Goal: Transaction & Acquisition: Purchase product/service

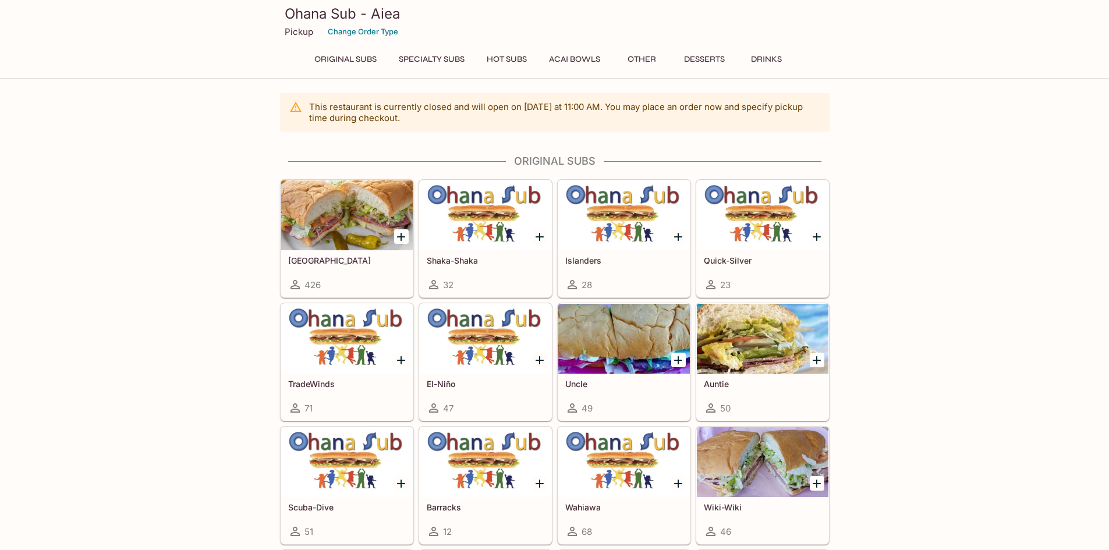
click at [346, 55] on button "Original Subs" at bounding box center [345, 59] width 75 height 16
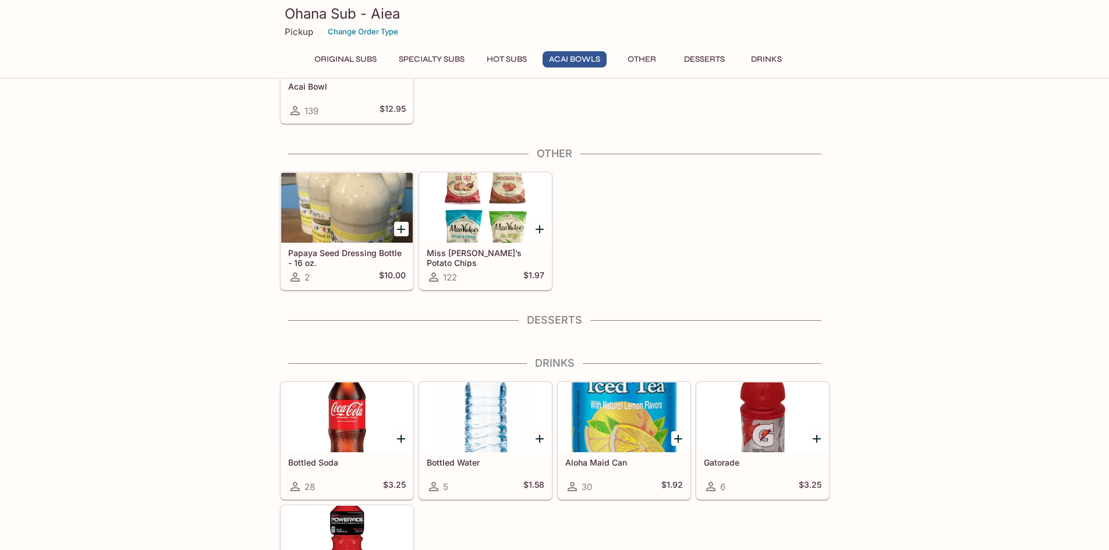
scroll to position [1488, 0]
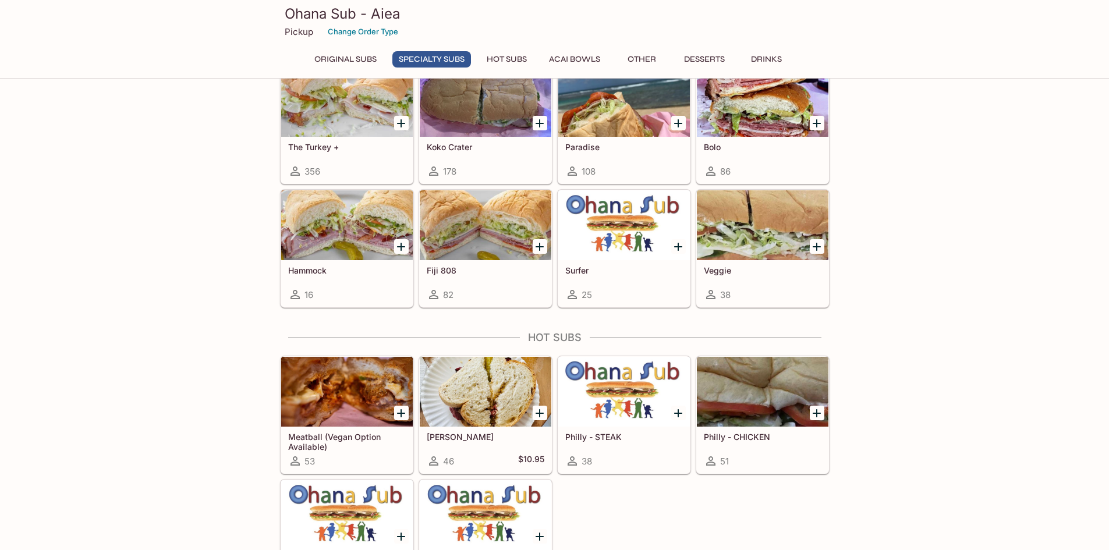
scroll to position [873, 0]
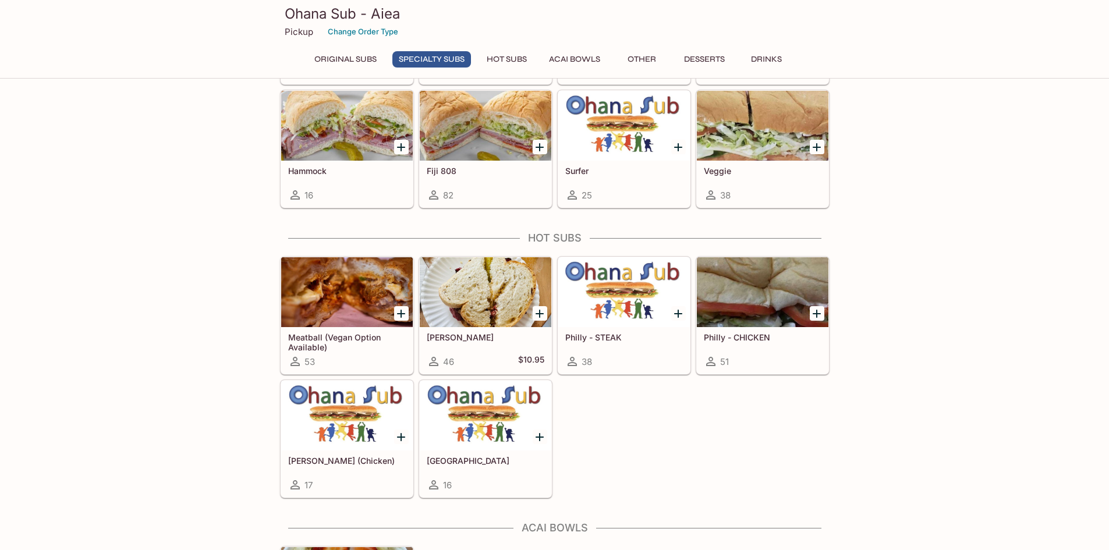
click at [338, 266] on div at bounding box center [347, 292] width 132 height 70
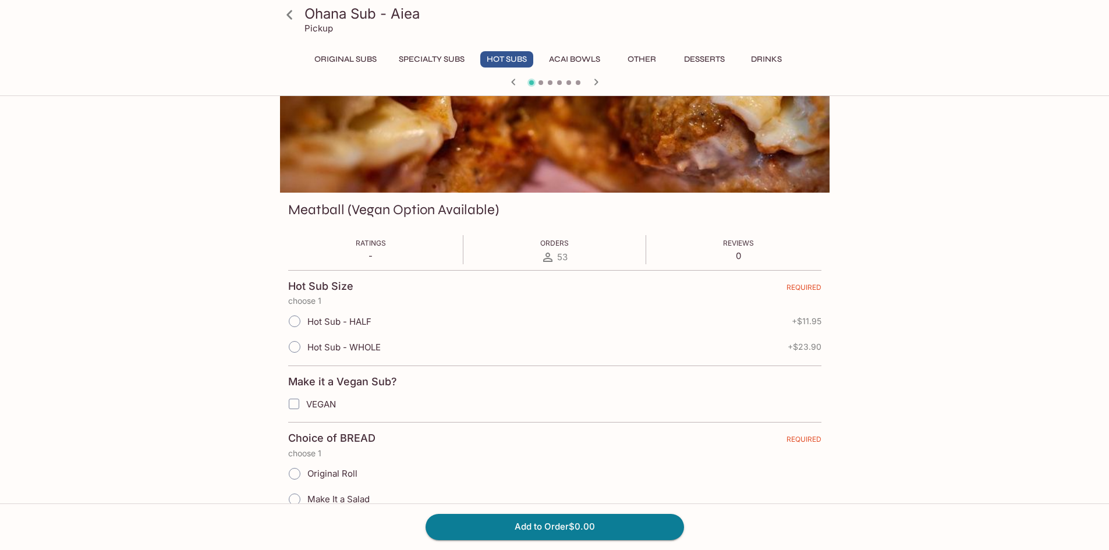
scroll to position [194, 0]
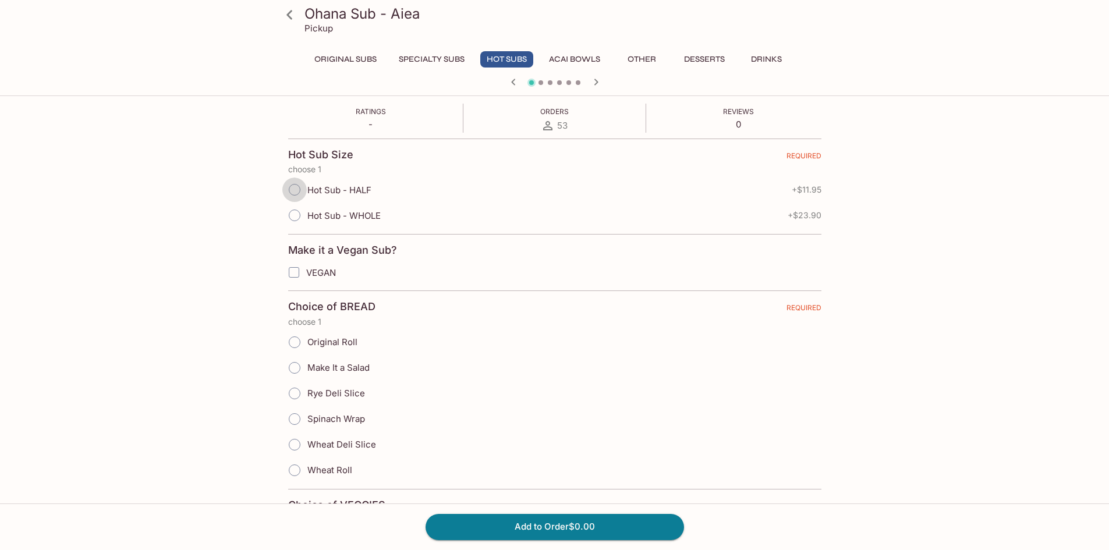
click at [293, 194] on input "Hot Sub - HALF" at bounding box center [294, 190] width 24 height 24
radio input "true"
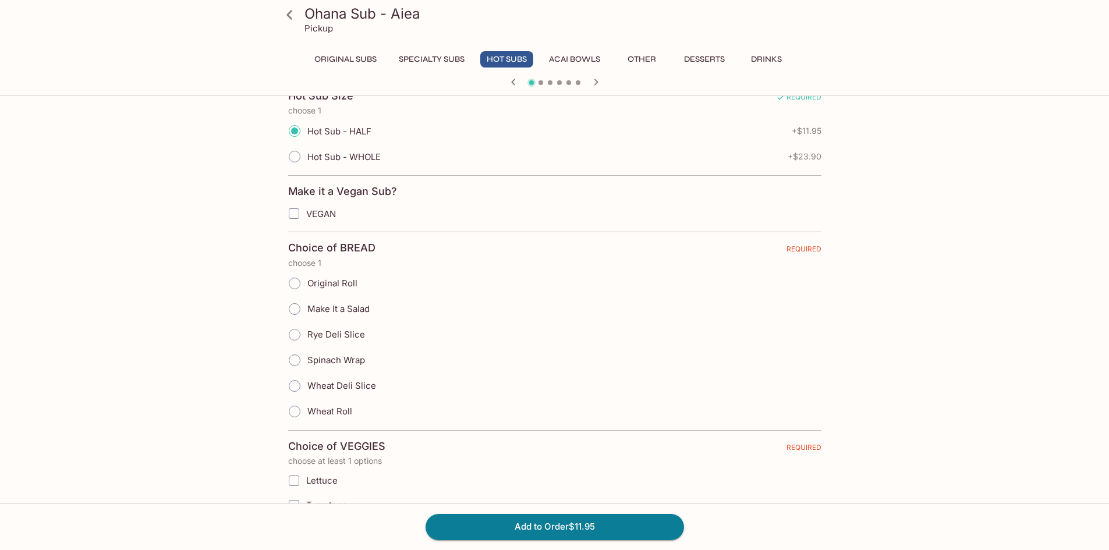
scroll to position [291, 0]
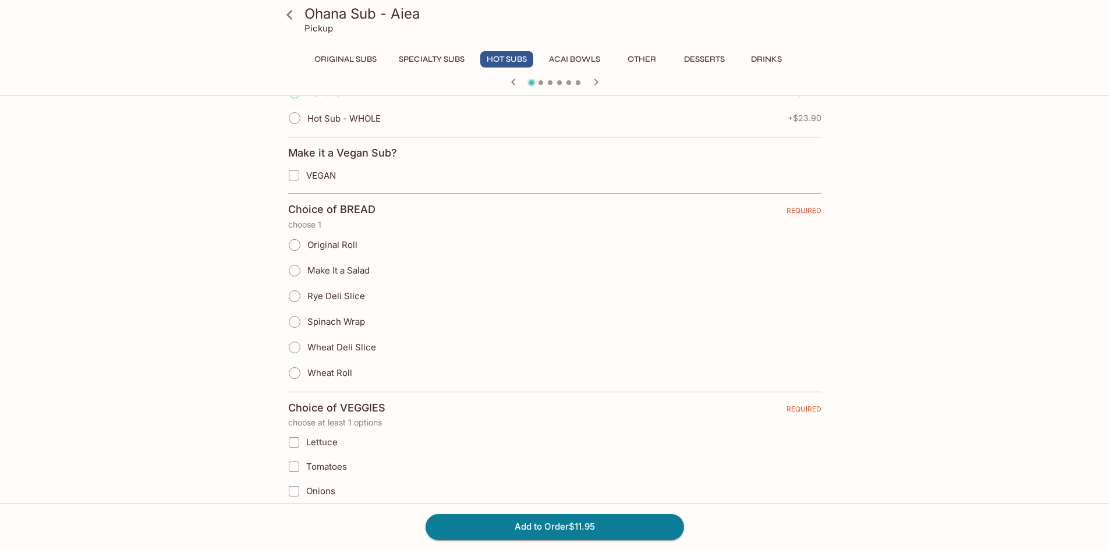
click at [291, 248] on input "Original Roll" at bounding box center [294, 245] width 24 height 24
radio input "true"
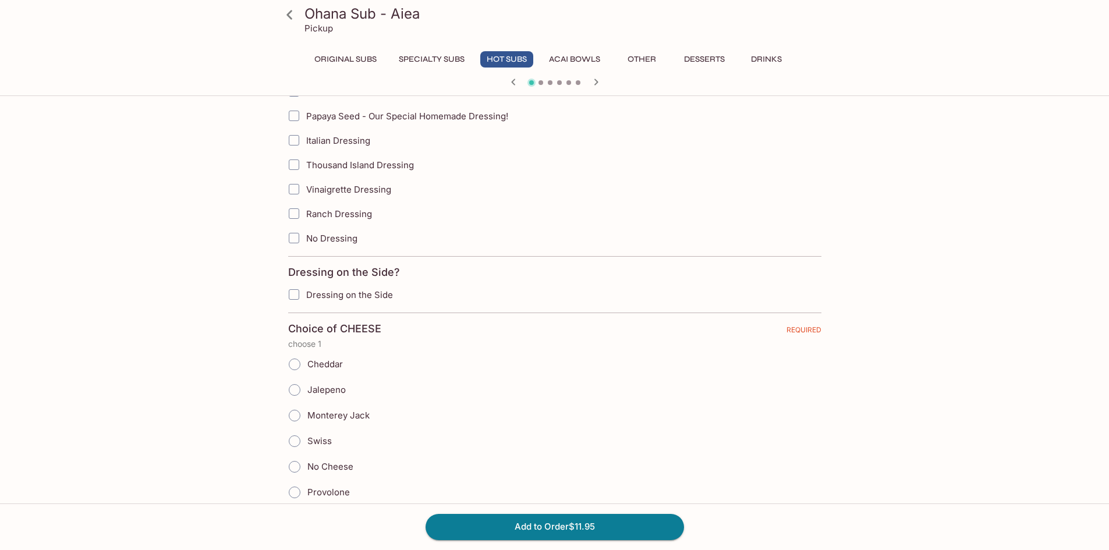
scroll to position [873, 0]
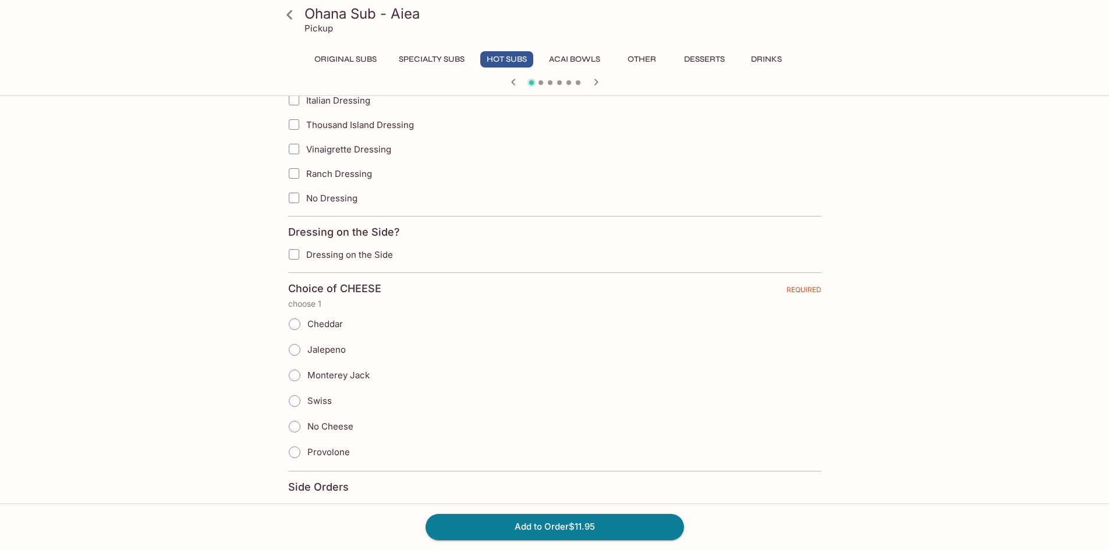
click at [295, 402] on input "Swiss" at bounding box center [294, 401] width 24 height 24
radio input "true"
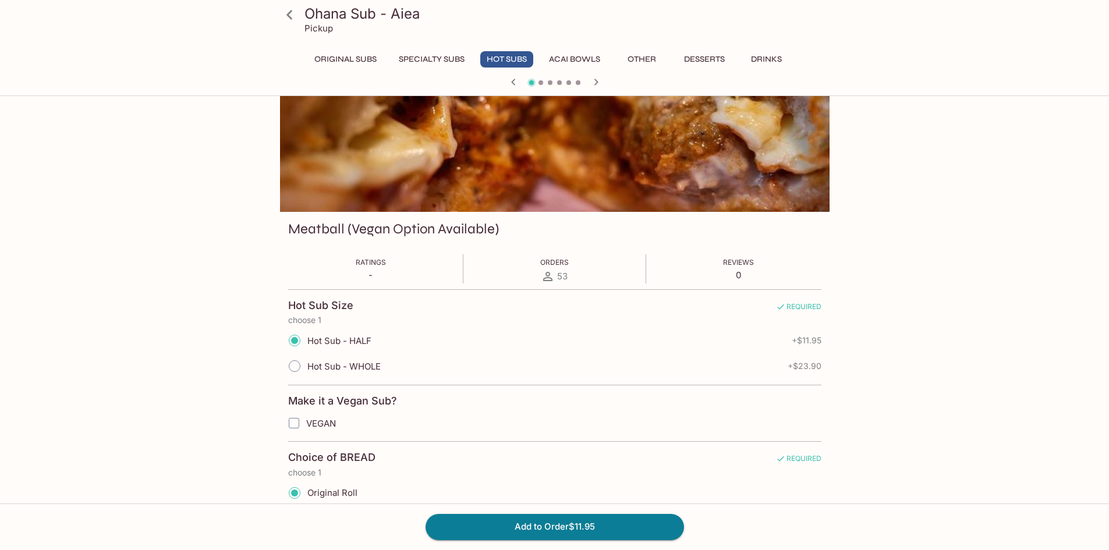
scroll to position [0, 0]
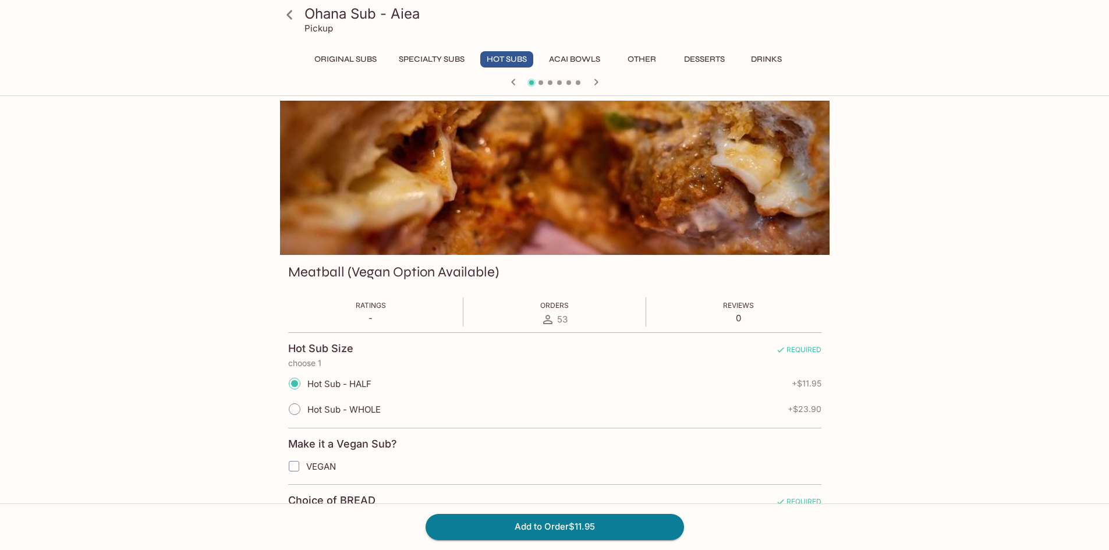
click at [599, 82] on icon "button" at bounding box center [596, 82] width 14 height 14
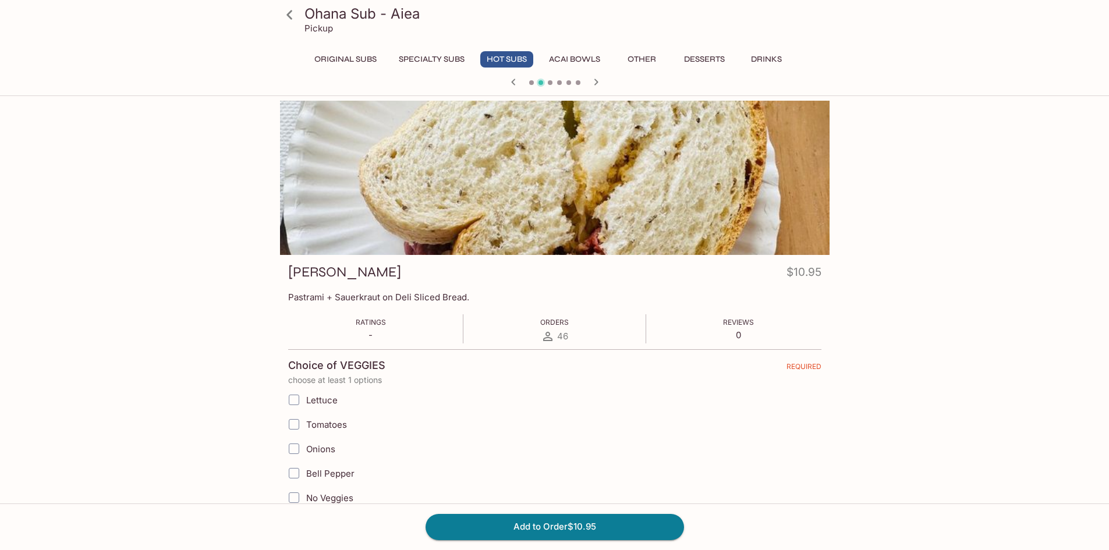
click at [516, 83] on icon "button" at bounding box center [514, 82] width 14 height 14
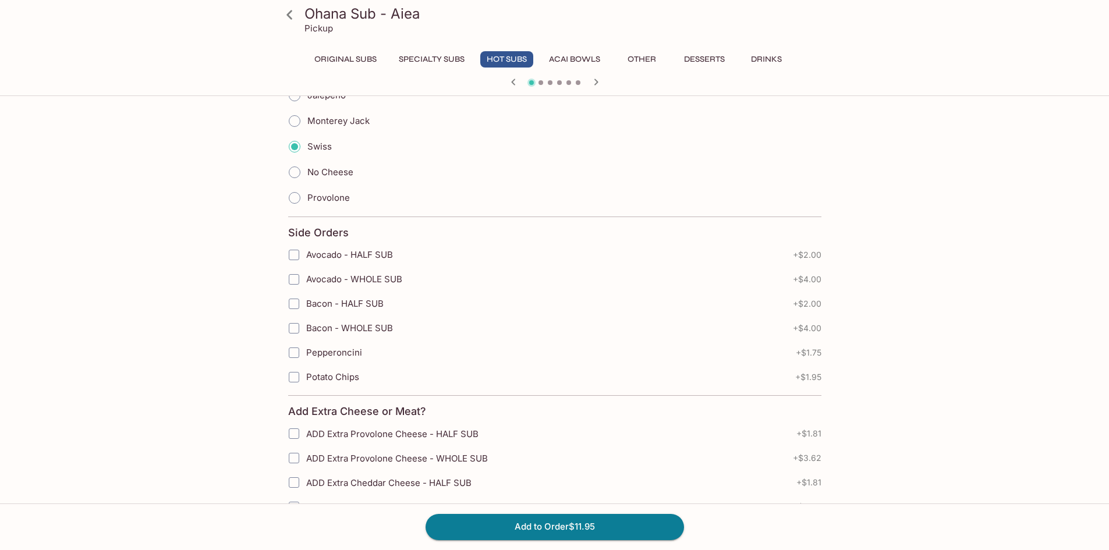
scroll to position [1165, 0]
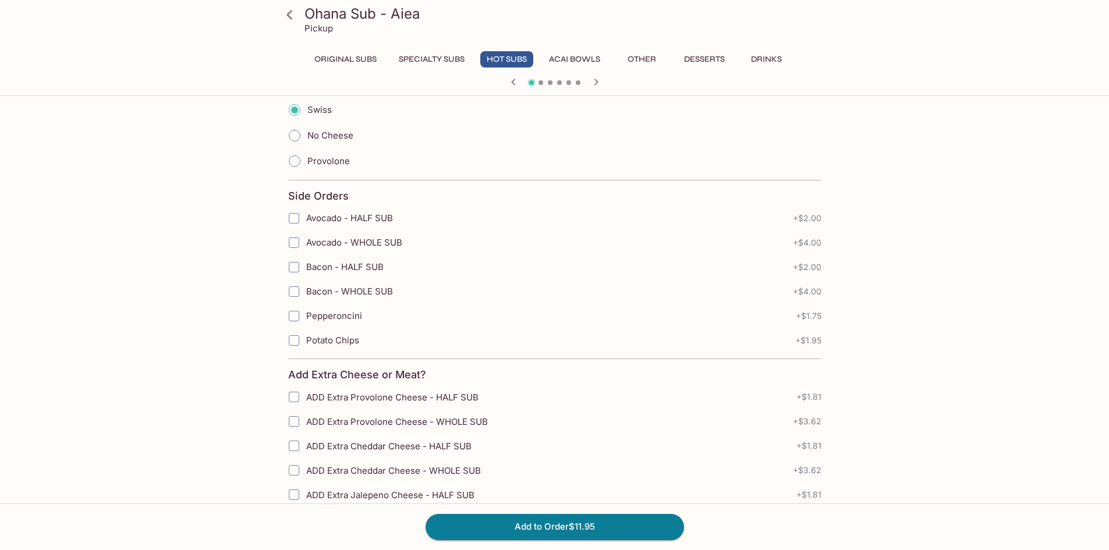
click at [296, 268] on input "Bacon - HALF SUB" at bounding box center [293, 267] width 23 height 23
checkbox input "true"
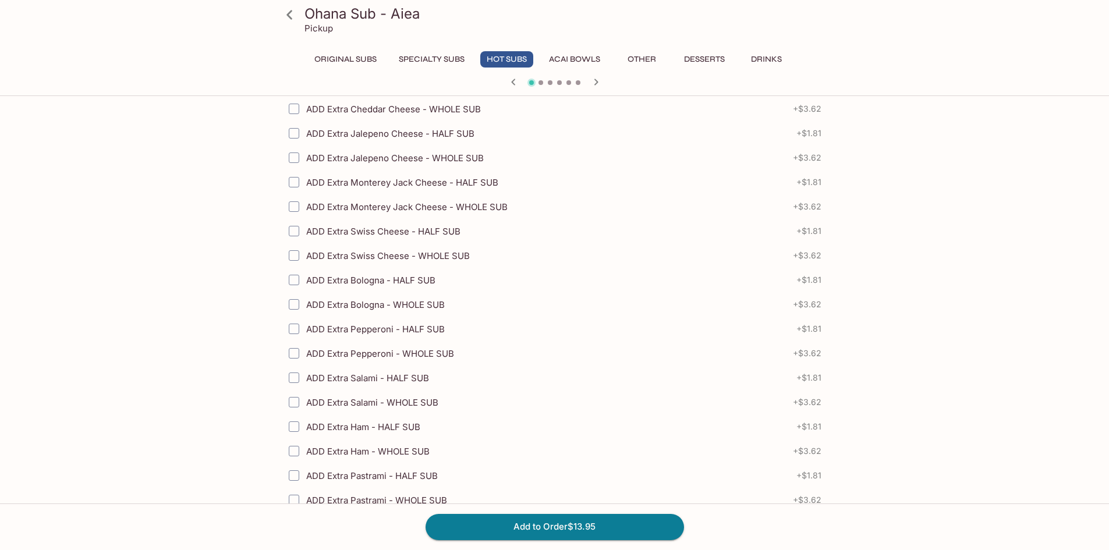
scroll to position [1650, 0]
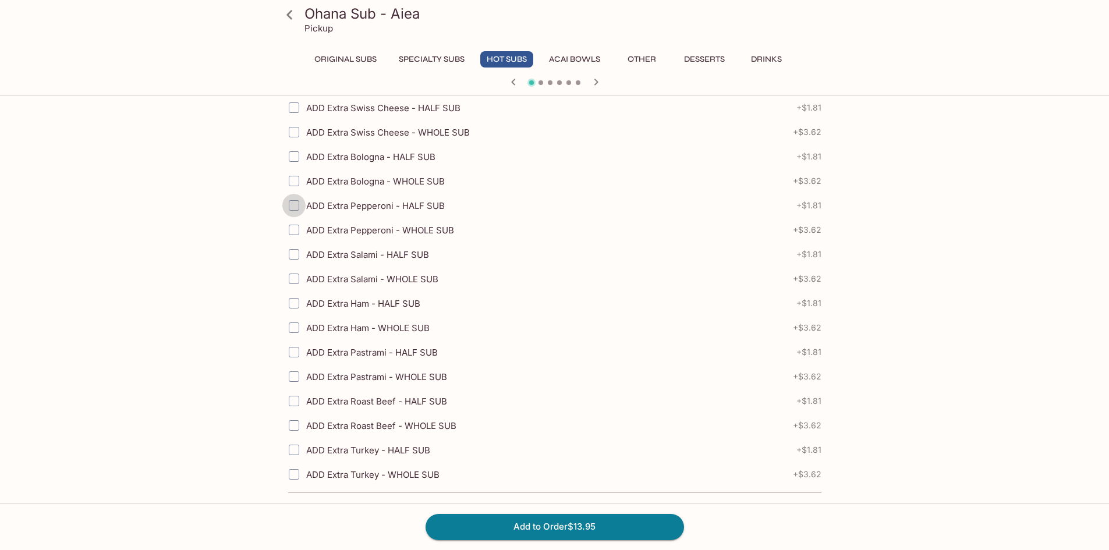
click at [293, 207] on input "ADD Extra Pepperoni - HALF SUB" at bounding box center [293, 205] width 23 height 23
checkbox input "true"
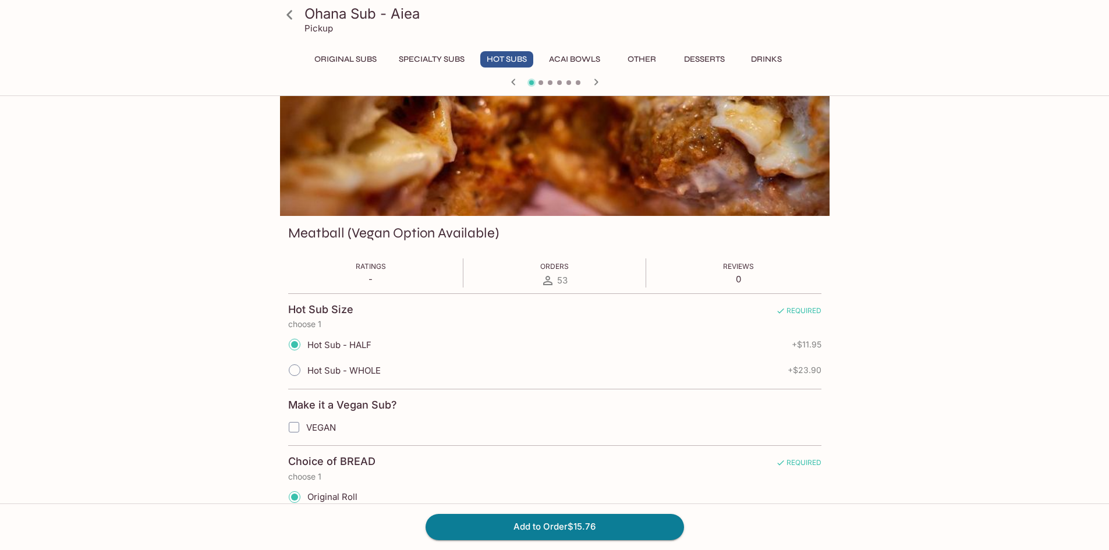
scroll to position [0, 0]
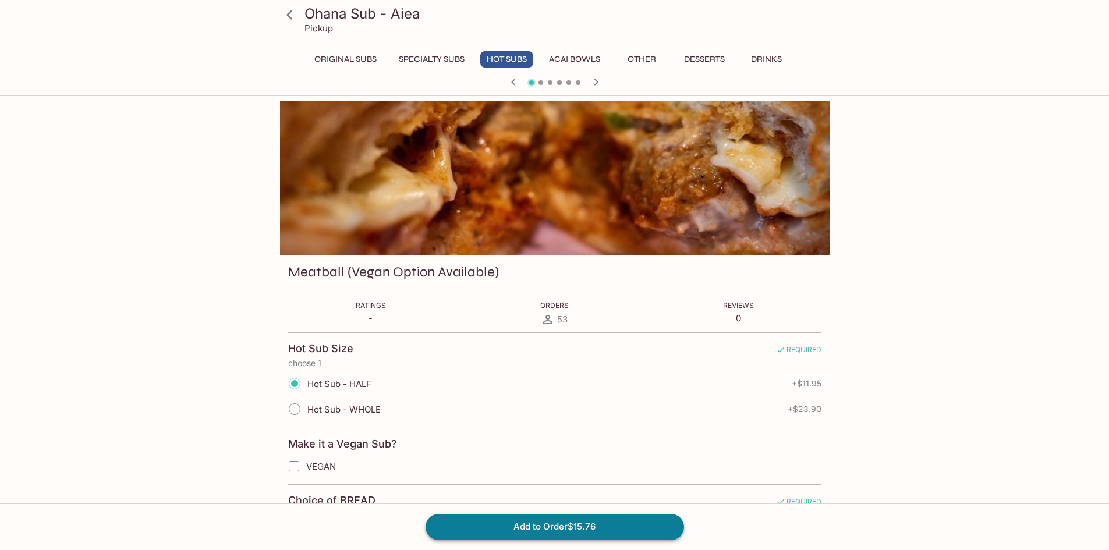
click at [546, 530] on button "Add to Order $15.76" at bounding box center [555, 527] width 259 height 26
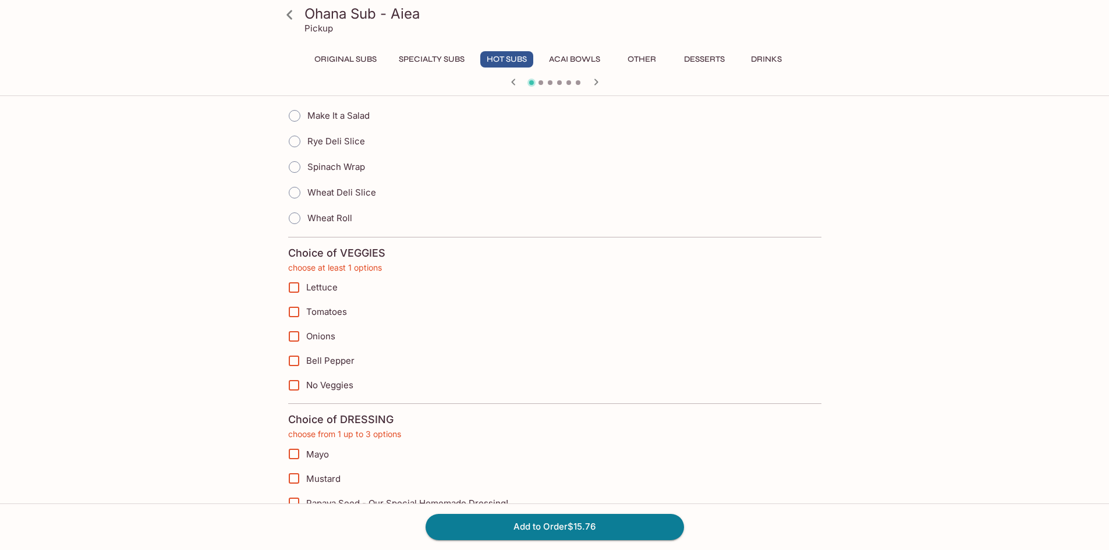
scroll to position [485, 0]
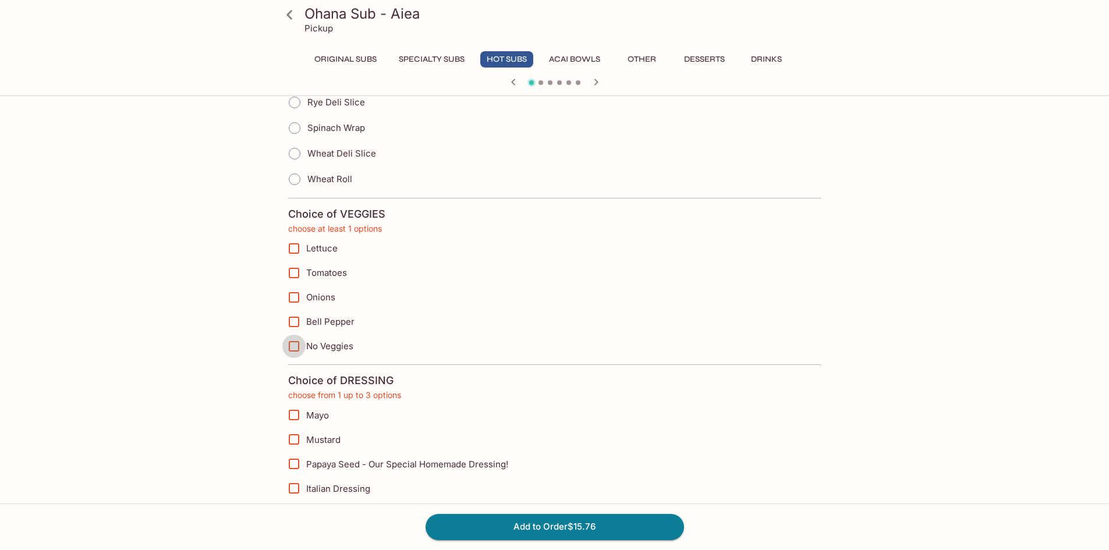
click at [293, 348] on input "No Veggies" at bounding box center [293, 346] width 23 height 23
checkbox input "true"
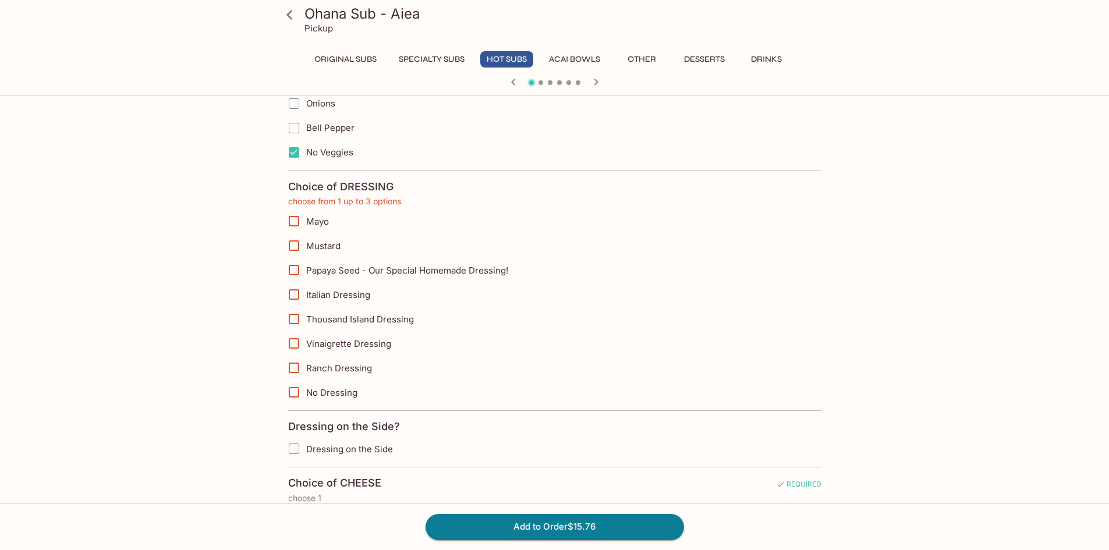
scroll to position [680, 0]
click at [290, 394] on input "No Dressing" at bounding box center [293, 391] width 23 height 23
checkbox input "true"
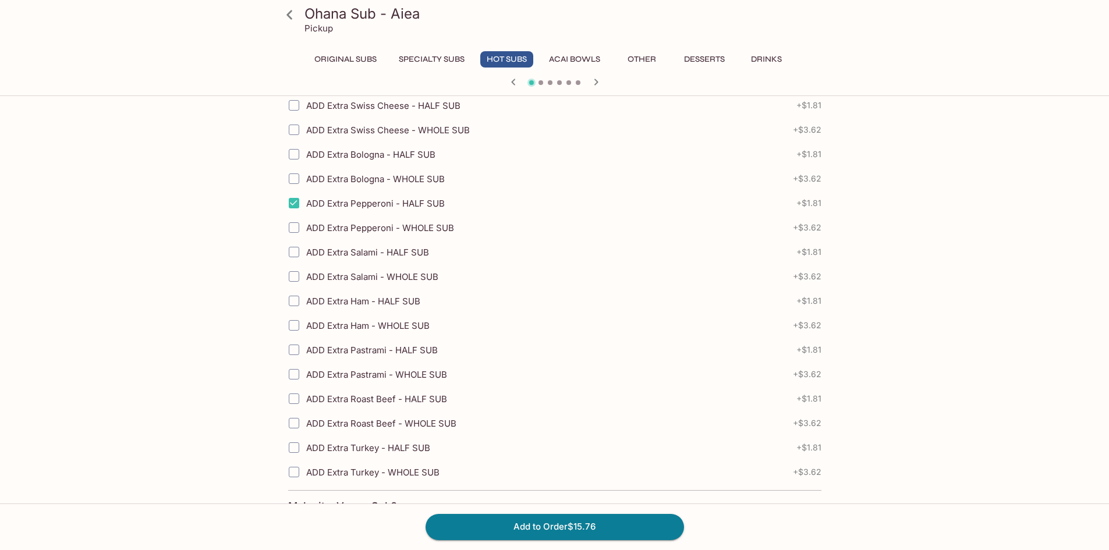
scroll to position [1733, 0]
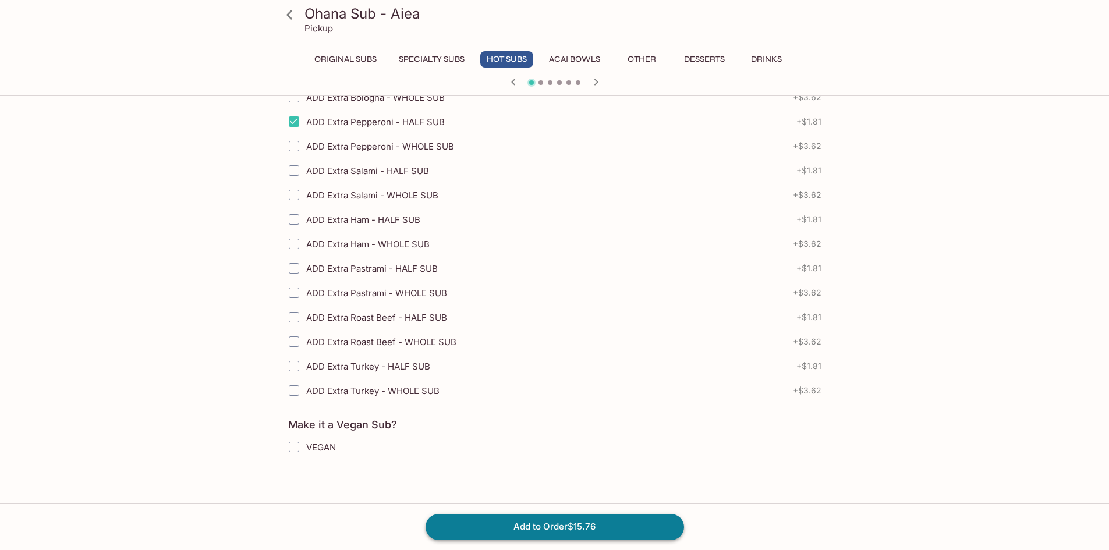
click at [504, 531] on button "Add to Order $15.76" at bounding box center [555, 527] width 259 height 26
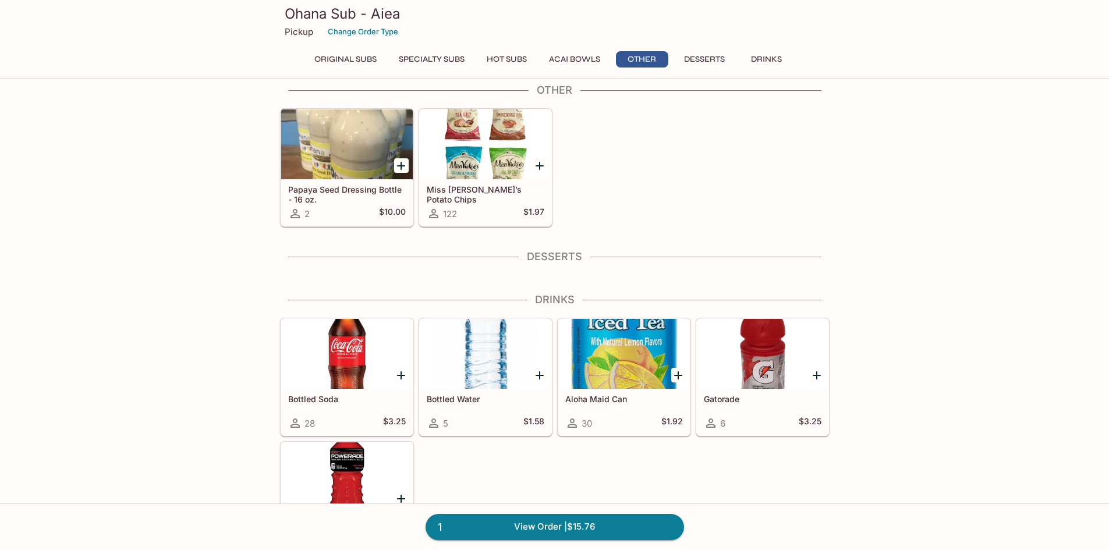
scroll to position [1546, 0]
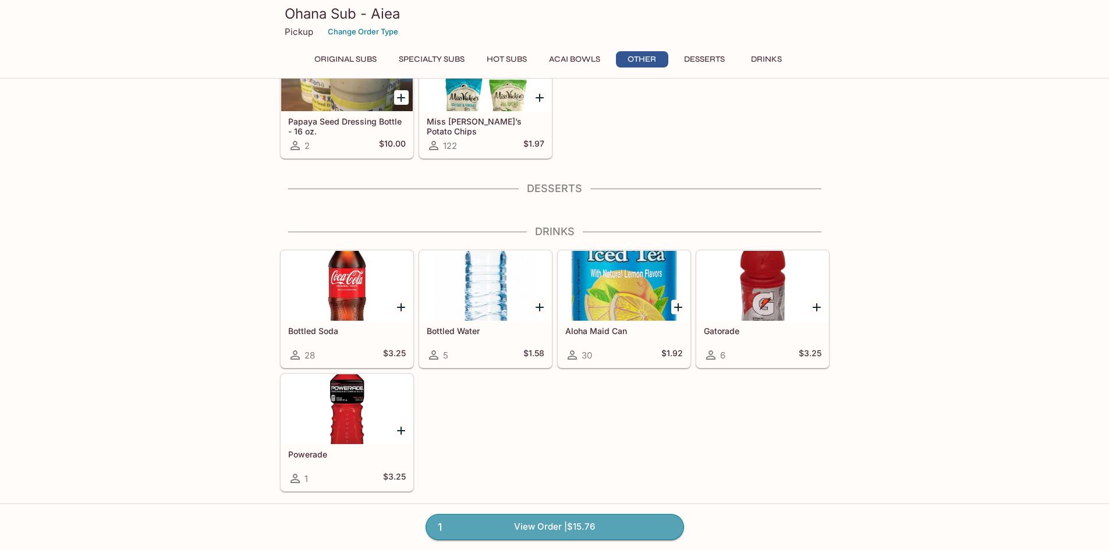
click at [567, 517] on link "1 View Order | $15.76" at bounding box center [555, 527] width 259 height 26
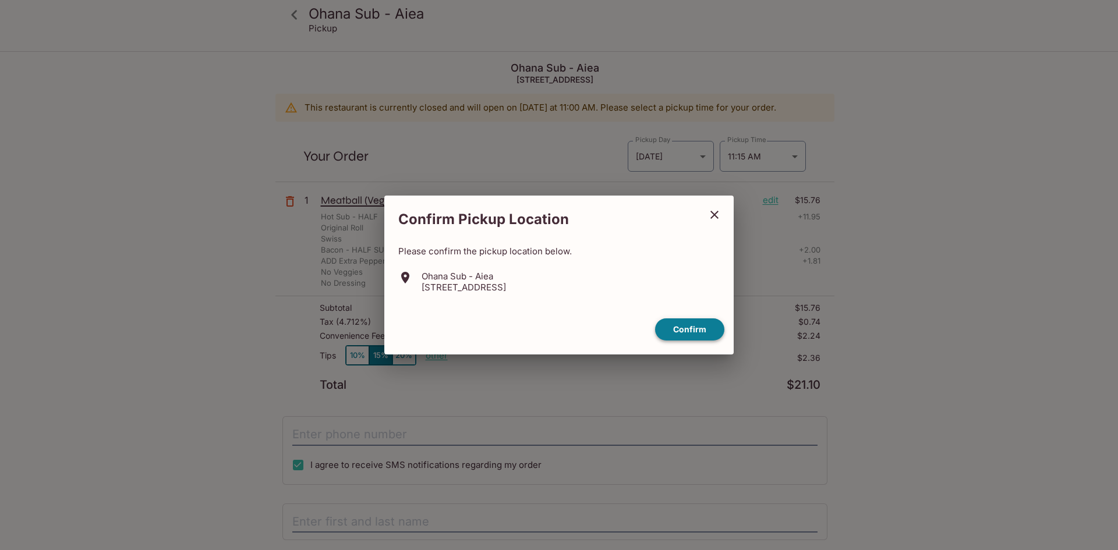
click at [673, 332] on button "Confirm" at bounding box center [689, 330] width 69 height 23
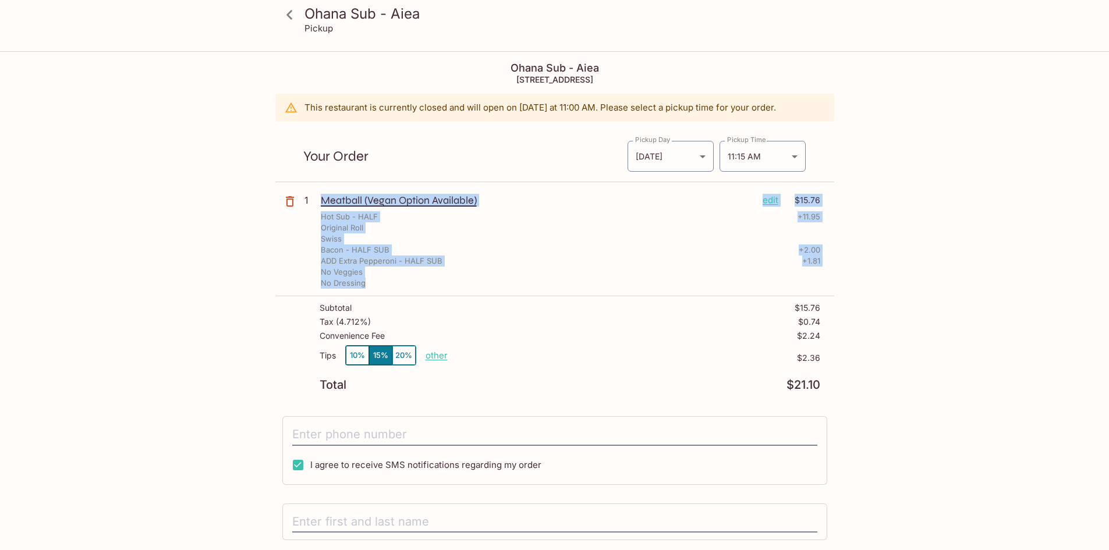
drag, startPoint x: 318, startPoint y: 200, endPoint x: 408, endPoint y: 283, distance: 122.8
click at [408, 283] on div "1 Meatball (Vegan Option Available) edit $15.76 Hot Sub - HALF + 11.95 Original…" at bounding box center [554, 241] width 559 height 109
copy div "Meatball (Vegan Option Available) edit $15.76 Hot Sub - HALF + 11.95 Original R…"
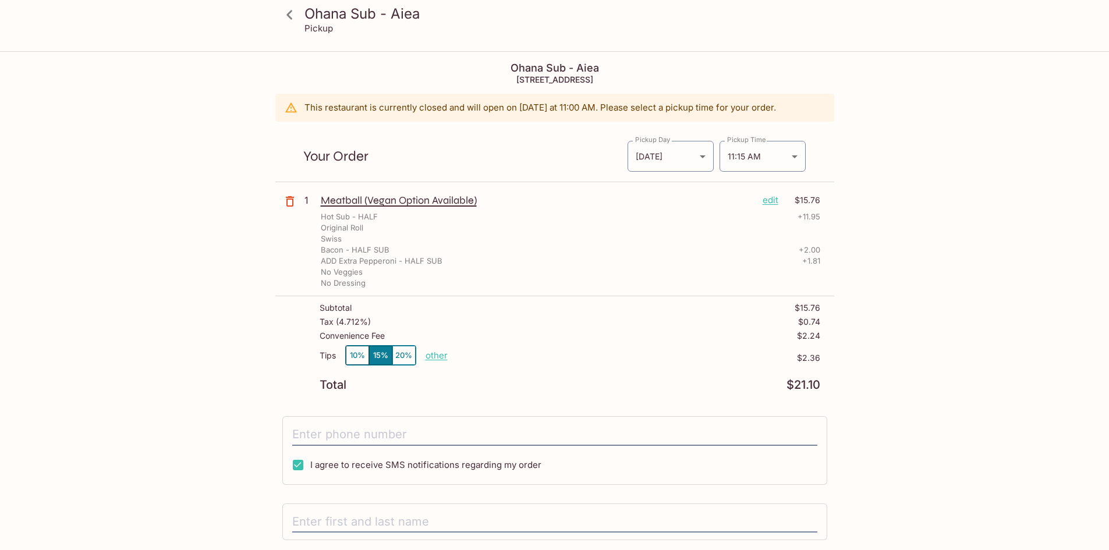
click at [98, 242] on div "Ohana Sub - Aiea Pickup Ohana Sub - Aiea 98-199 Kamehameha Hwy D-5, Aiea, HI 96…" at bounding box center [554, 327] width 1109 height 550
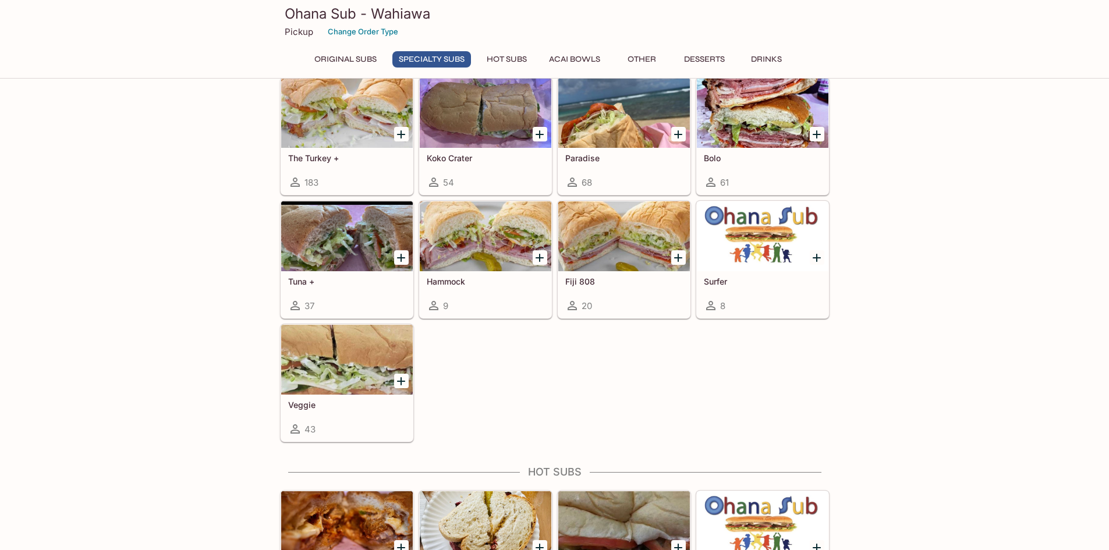
scroll to position [873, 0]
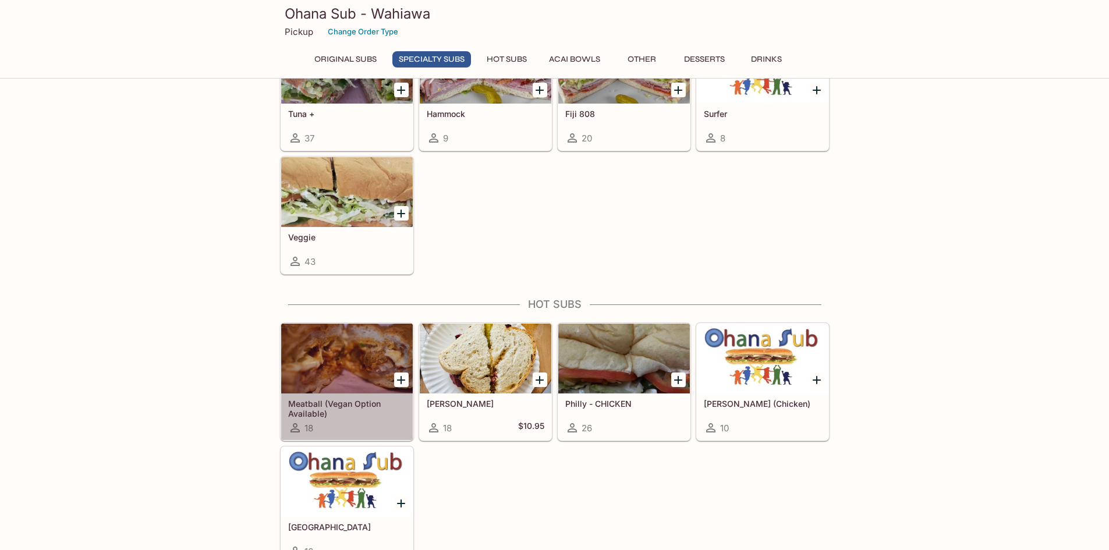
click at [345, 351] on div at bounding box center [347, 359] width 132 height 70
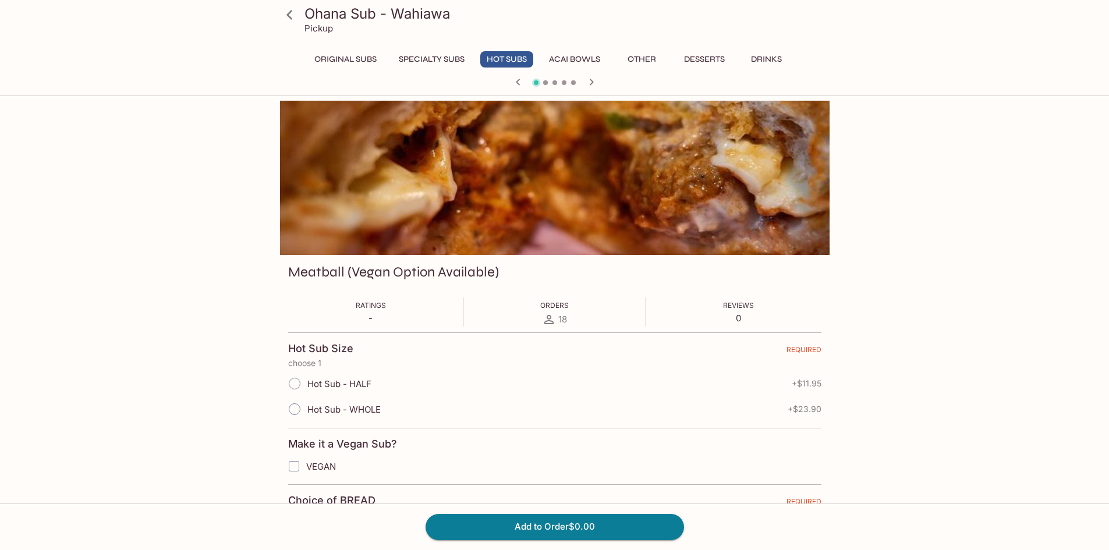
scroll to position [294, 0]
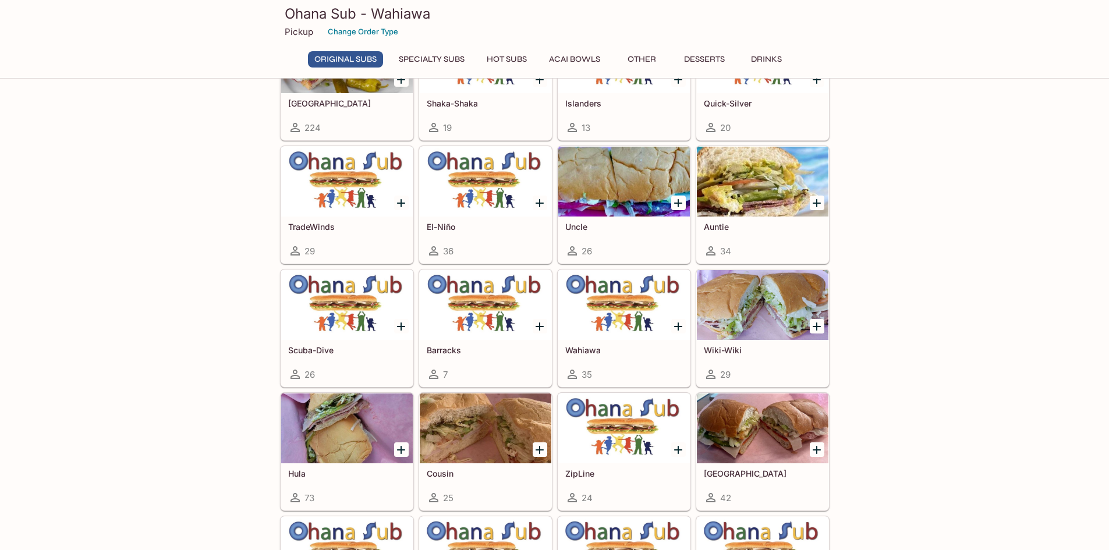
scroll to position [194, 0]
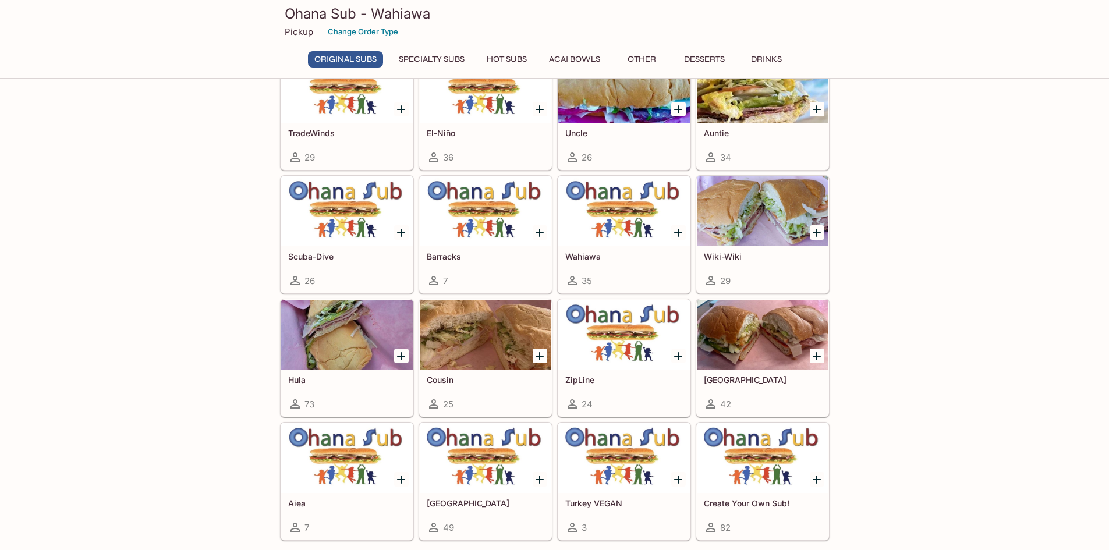
click at [613, 252] on h5 "Wahiawa" at bounding box center [624, 257] width 118 height 10
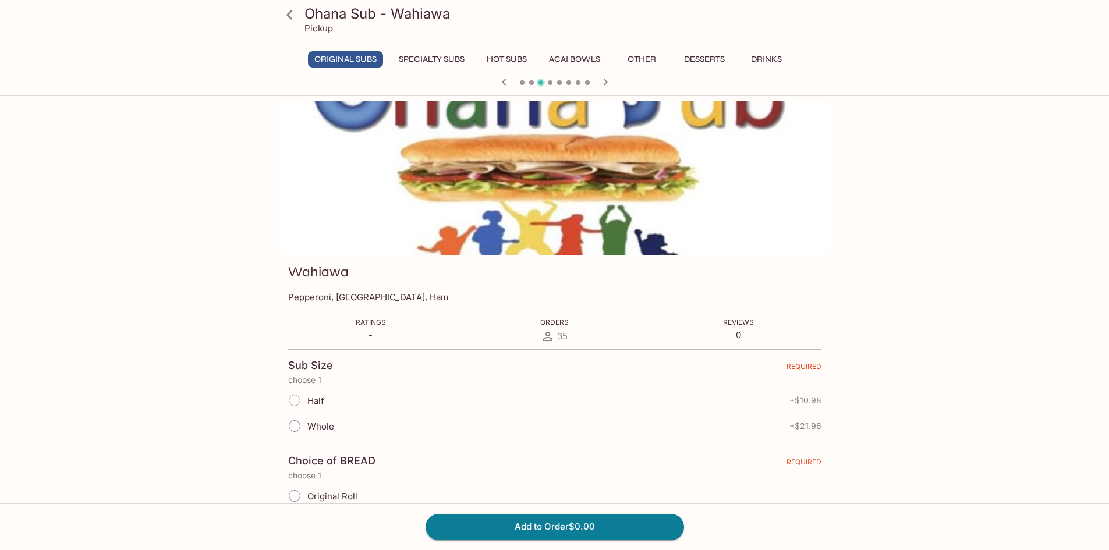
click at [317, 423] on span "Whole" at bounding box center [320, 426] width 27 height 11
click at [292, 422] on input "Whole" at bounding box center [294, 426] width 24 height 24
radio input "true"
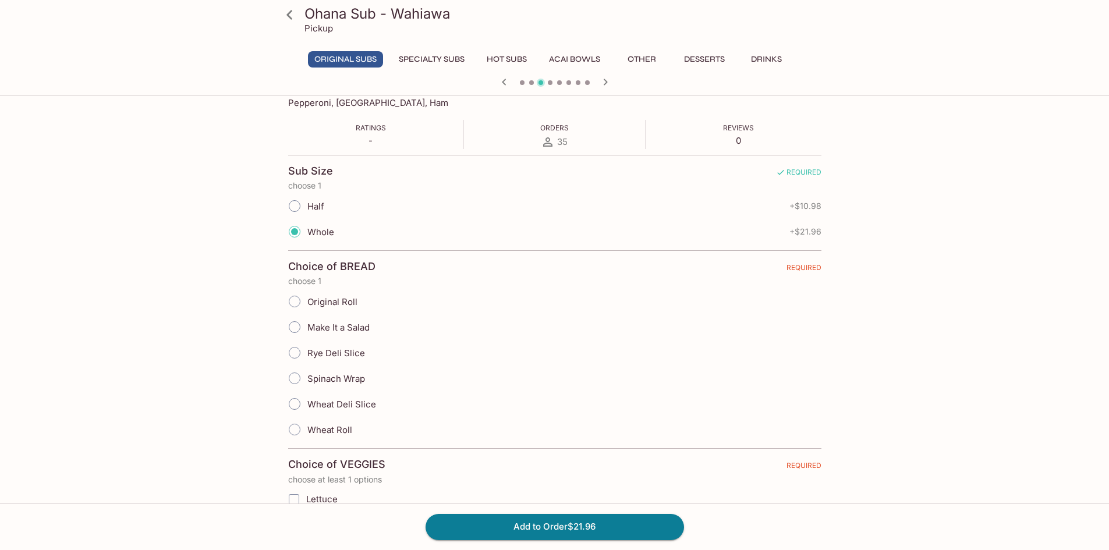
scroll to position [291, 0]
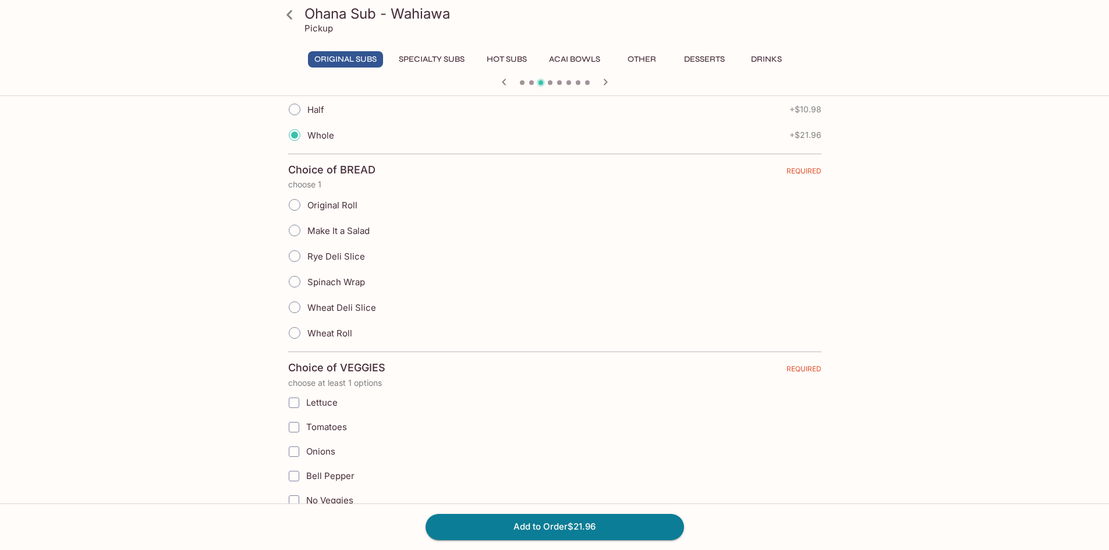
click at [288, 203] on input "Original Roll" at bounding box center [294, 205] width 24 height 24
radio input "true"
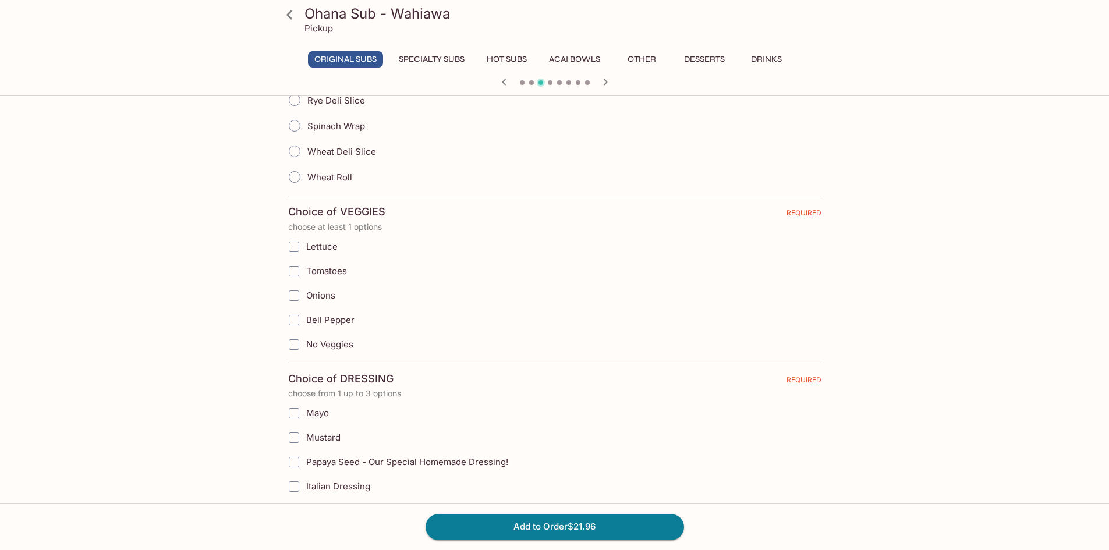
scroll to position [486, 0]
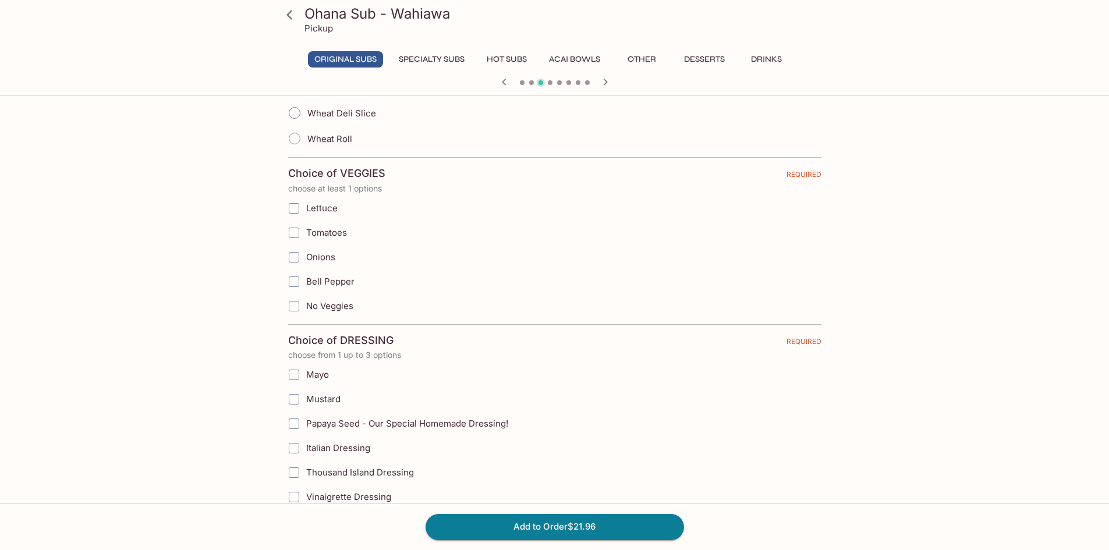
click at [293, 213] on input "Lettuce" at bounding box center [293, 208] width 23 height 23
checkbox input "true"
click at [293, 238] on input "Tomatoes" at bounding box center [293, 232] width 23 height 23
checkbox input "true"
click at [295, 256] on input "Onions" at bounding box center [293, 257] width 23 height 23
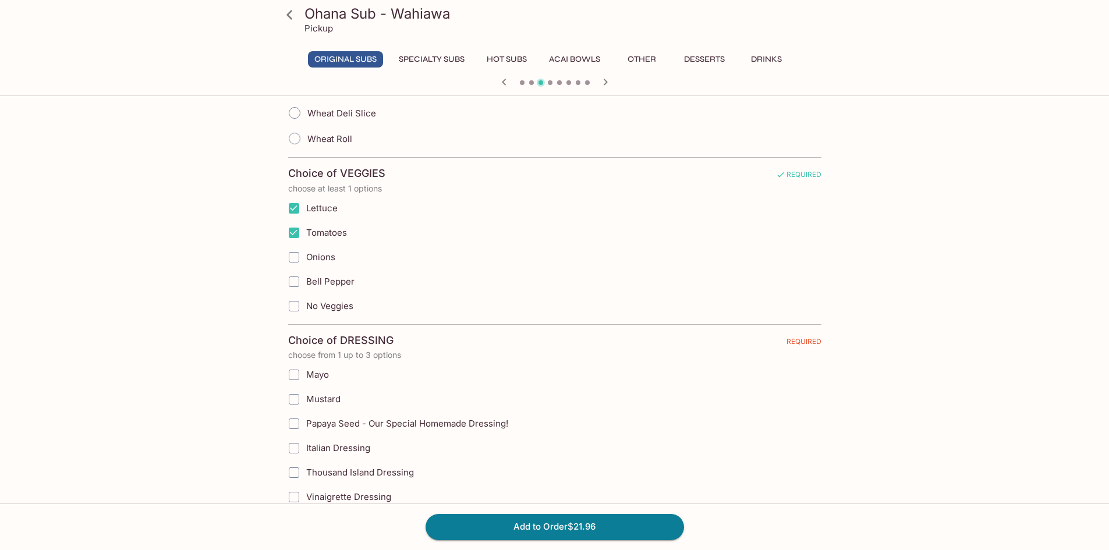
checkbox input "true"
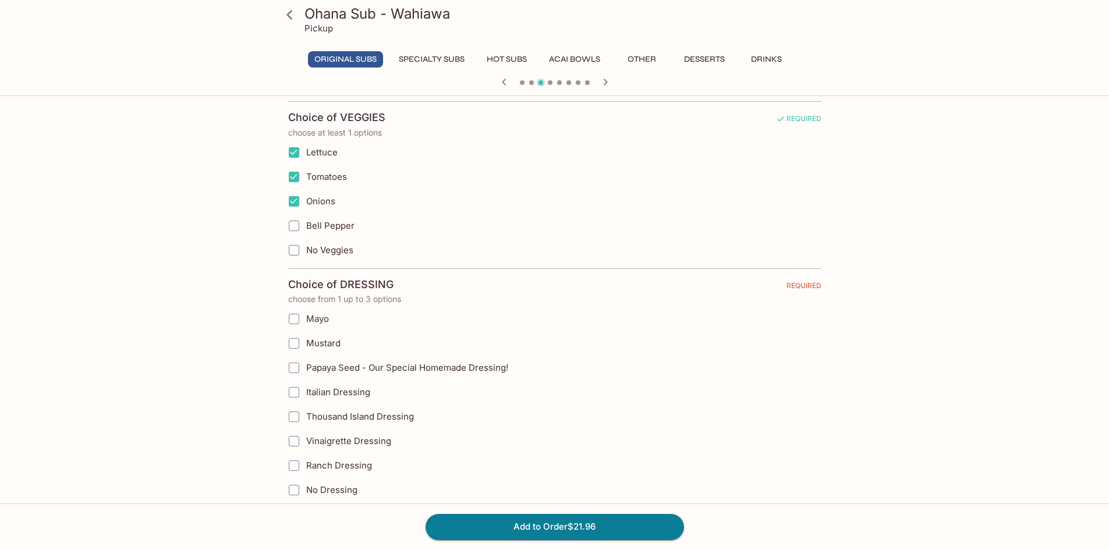
scroll to position [582, 0]
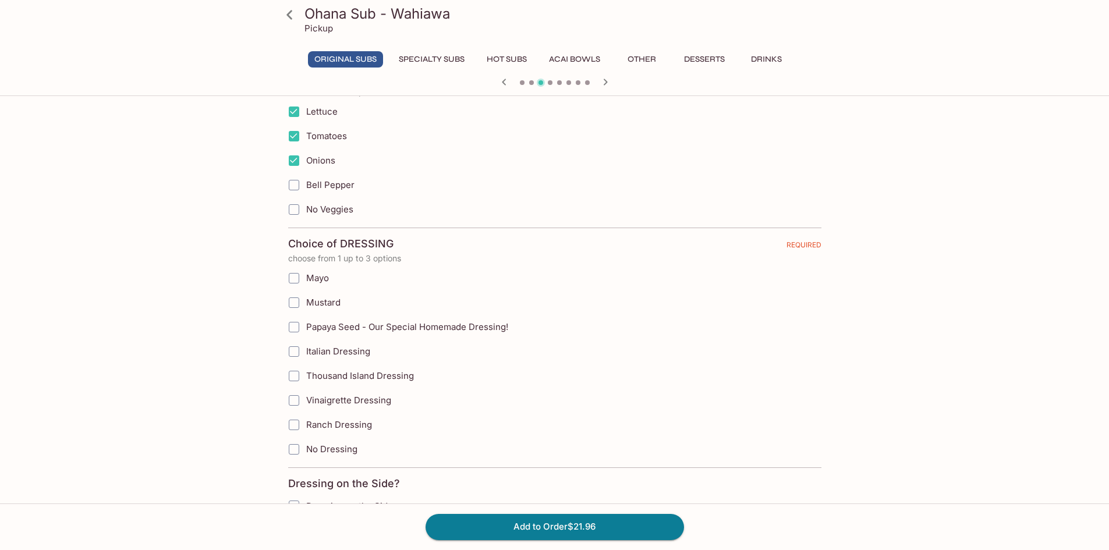
click at [288, 302] on input "Mustard" at bounding box center [293, 302] width 23 height 23
checkbox input "true"
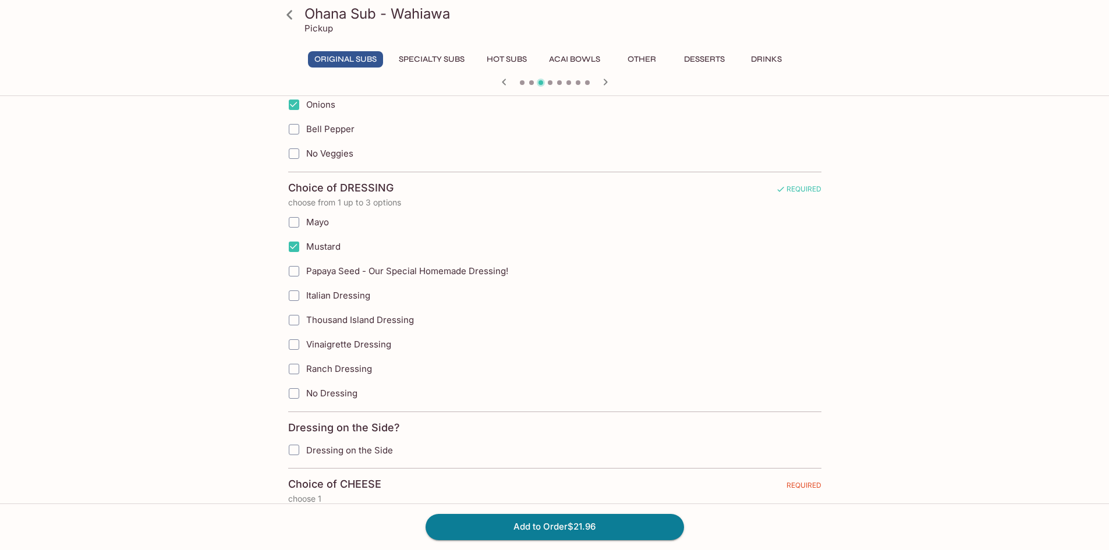
scroll to position [680, 0]
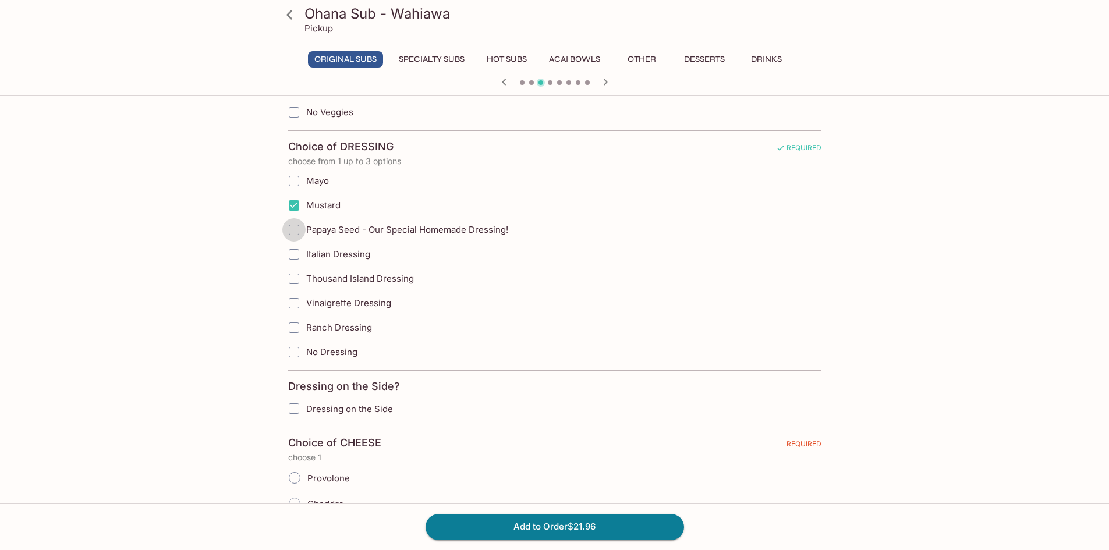
click at [292, 236] on input "Papaya Seed - Our Special Homemade Dressing!" at bounding box center [293, 229] width 23 height 23
checkbox input "true"
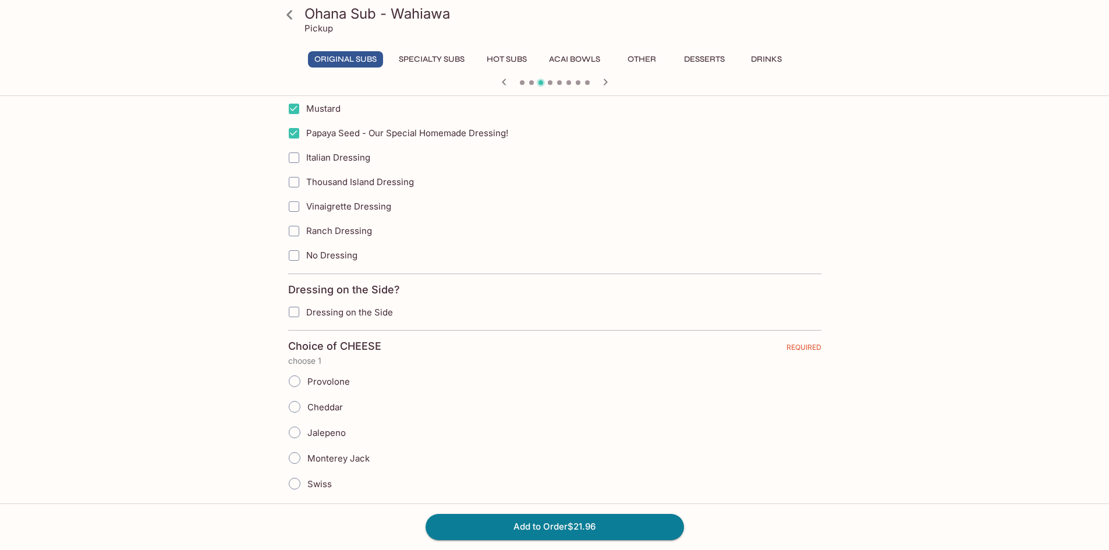
scroll to position [873, 0]
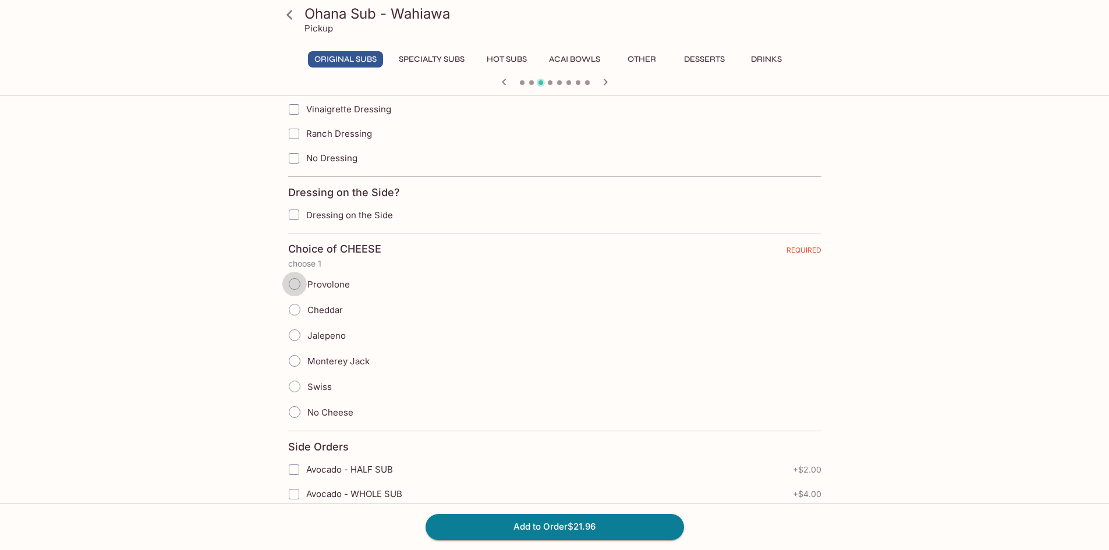
click at [296, 288] on input "Provolone" at bounding box center [294, 284] width 24 height 24
radio input "true"
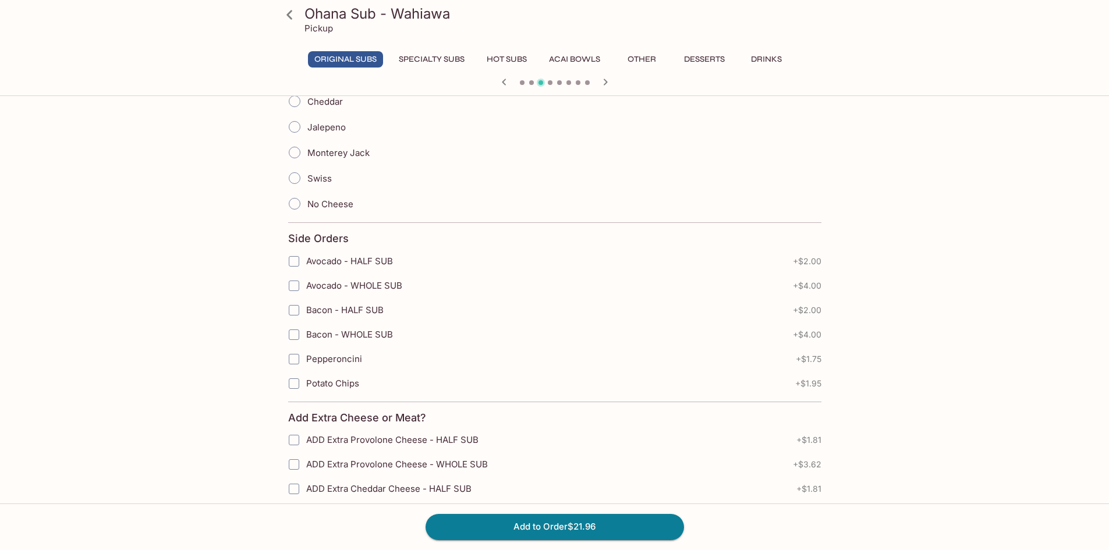
scroll to position [1076, 0]
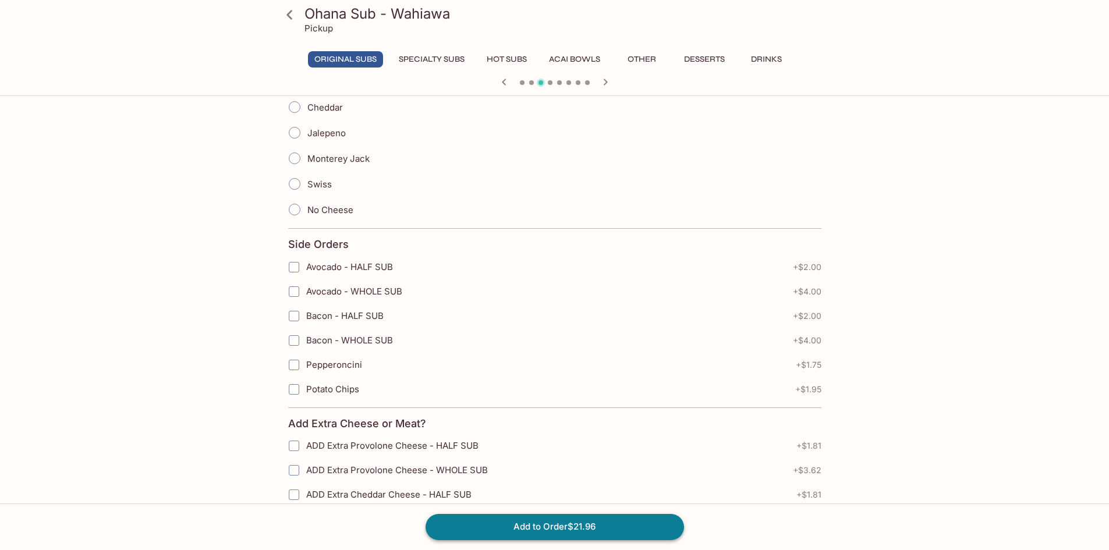
click at [573, 521] on button "Add to Order $21.96" at bounding box center [555, 527] width 259 height 26
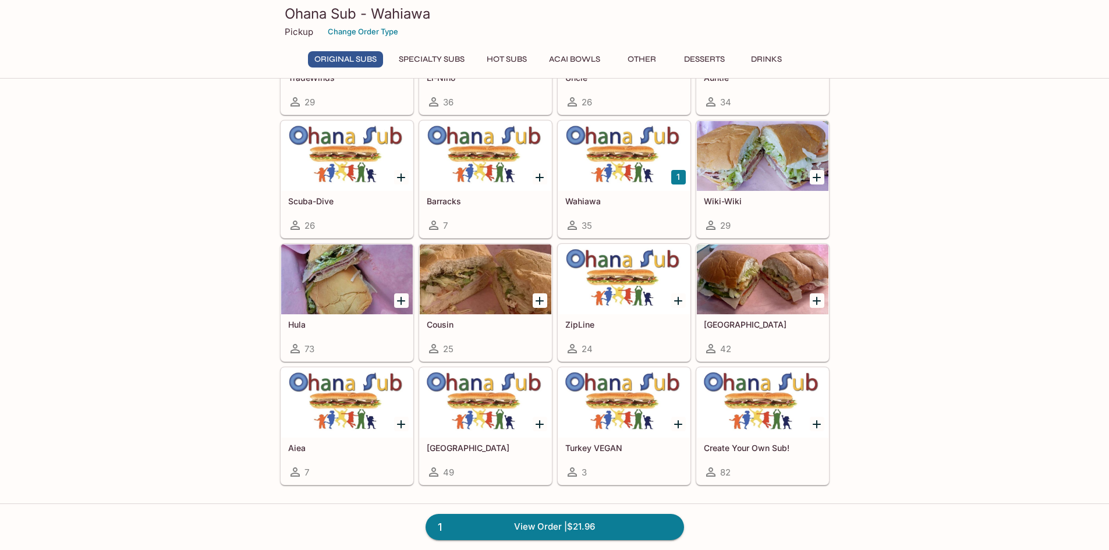
scroll to position [291, 0]
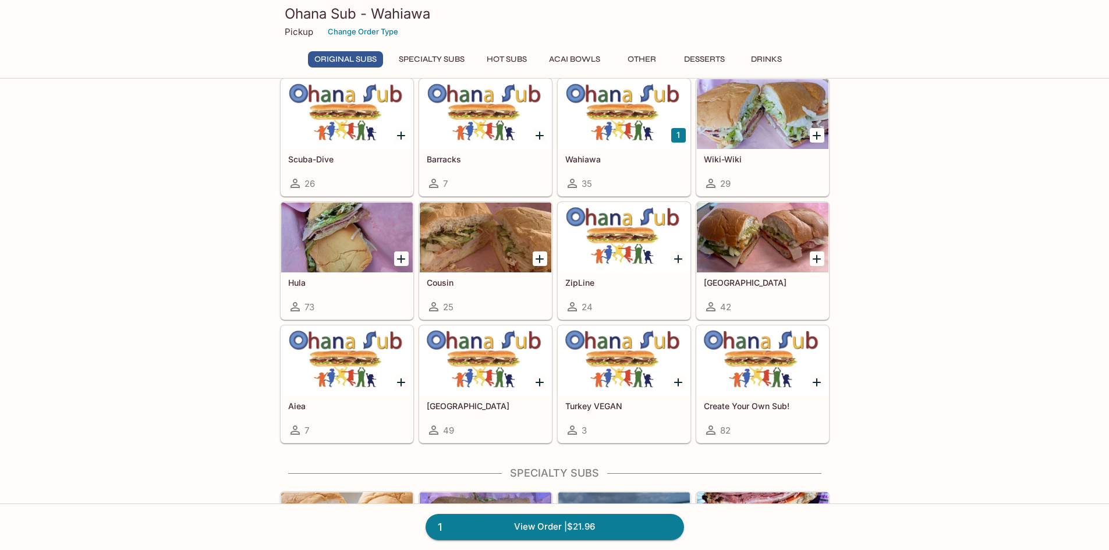
click at [758, 369] on div at bounding box center [763, 361] width 132 height 70
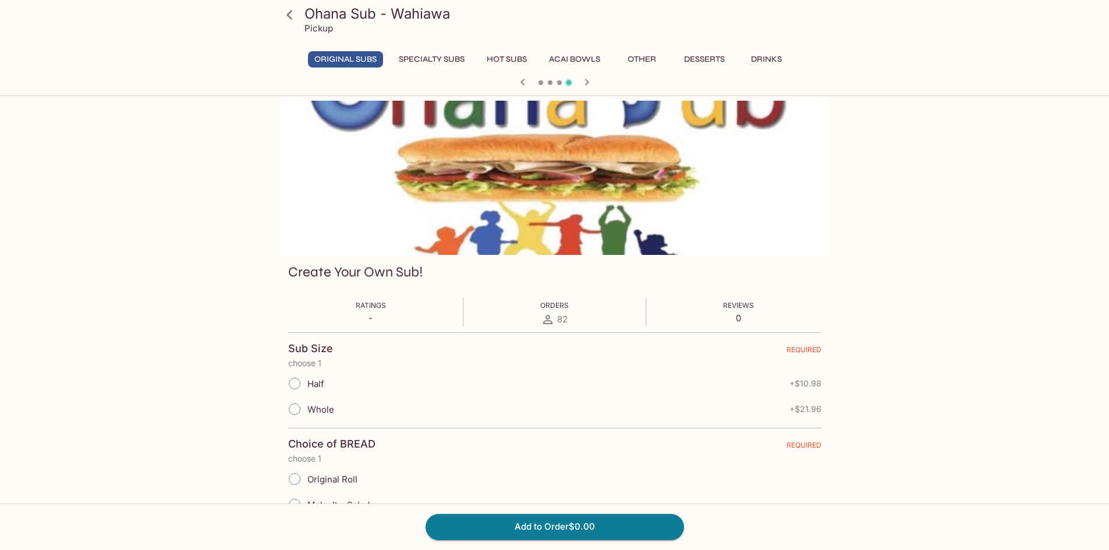
click at [298, 382] on input "Half" at bounding box center [294, 383] width 24 height 24
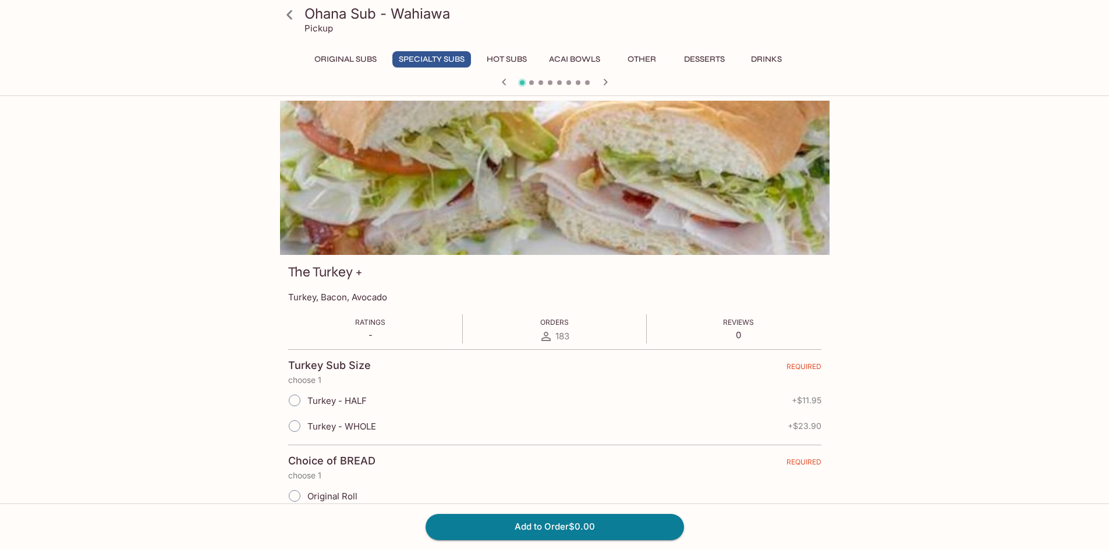
scroll to position [291, 0]
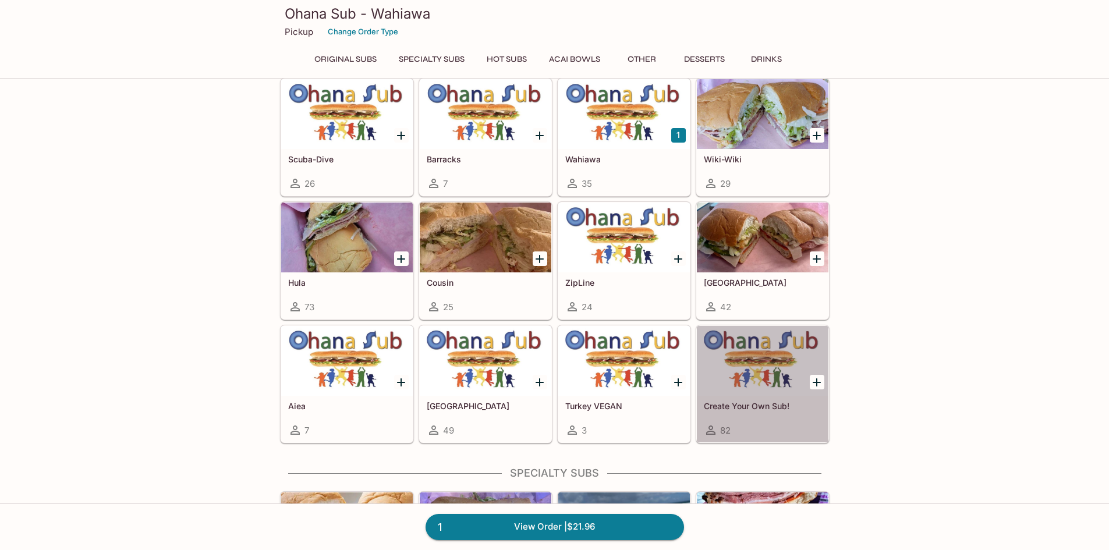
click at [777, 375] on div at bounding box center [763, 361] width 132 height 70
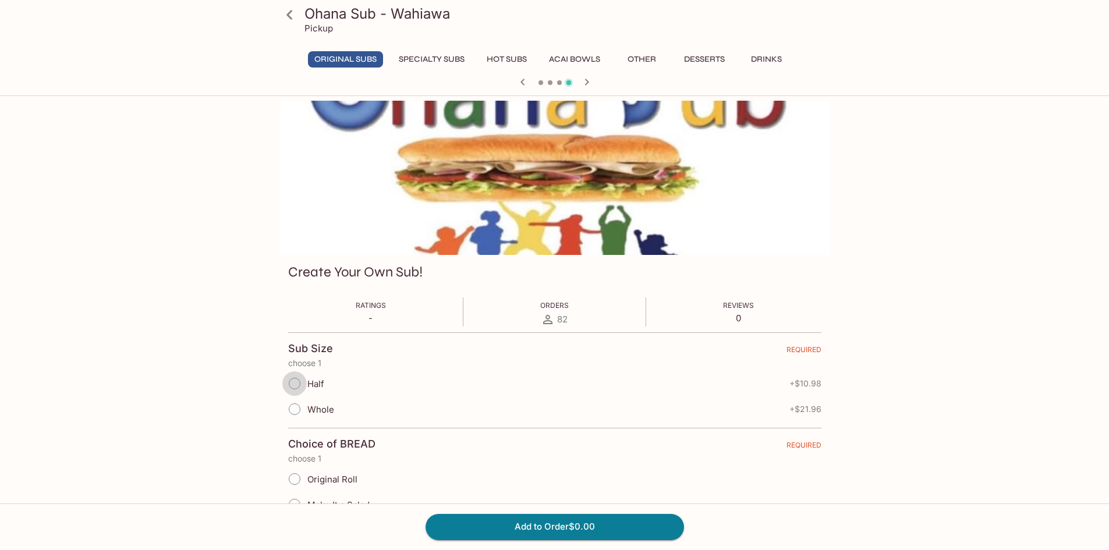
click at [293, 382] on input "Half" at bounding box center [294, 383] width 24 height 24
radio input "true"
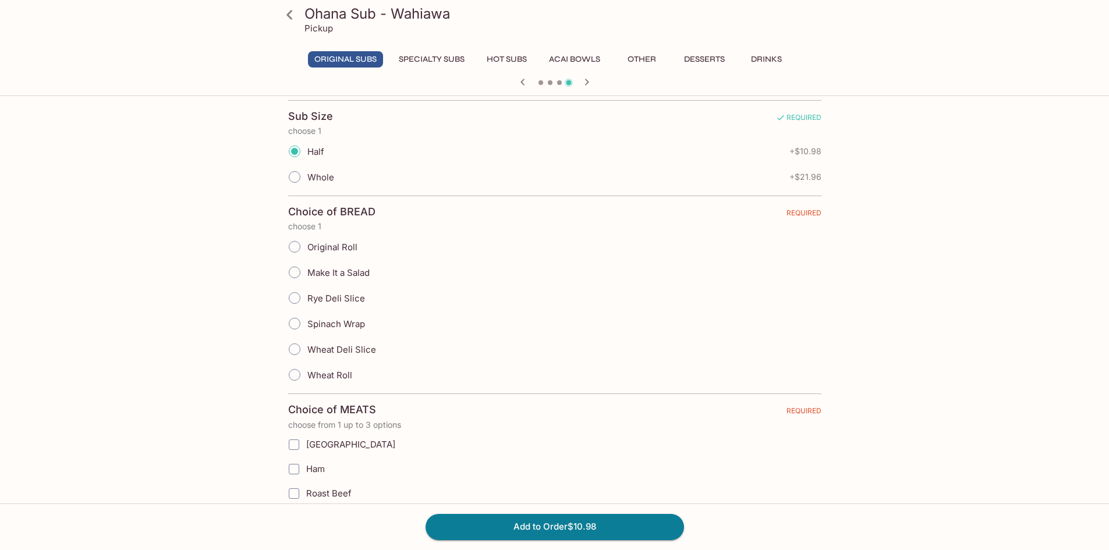
scroll to position [194, 0]
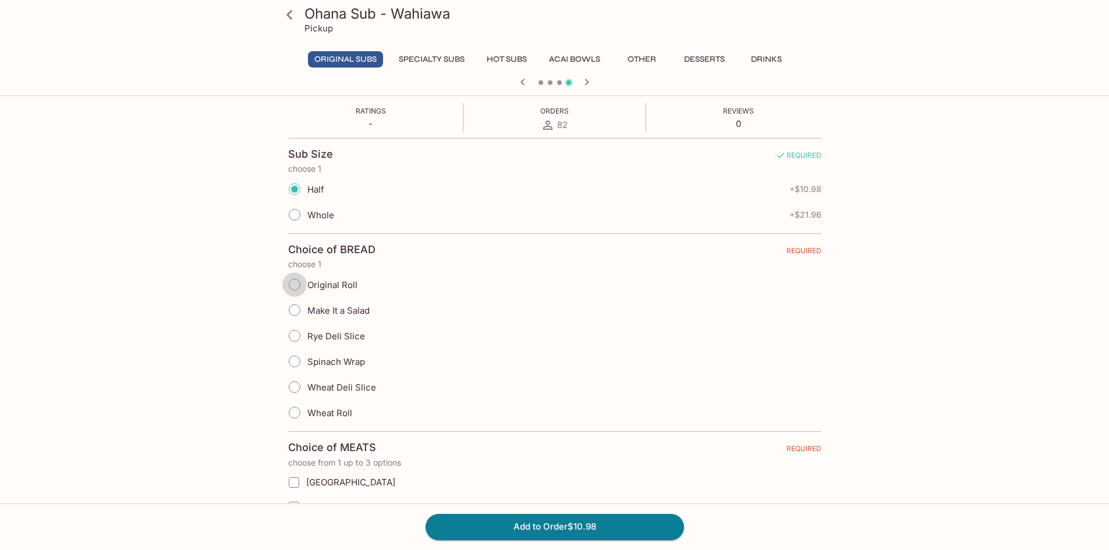
click at [289, 285] on input "Original Roll" at bounding box center [294, 285] width 24 height 24
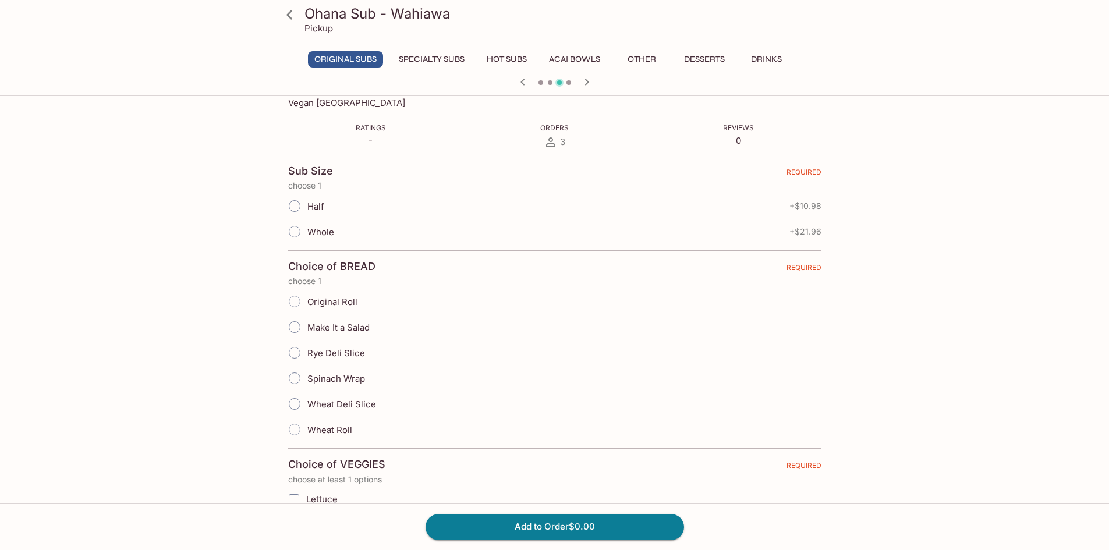
click at [588, 80] on icon "button" at bounding box center [587, 82] width 14 height 14
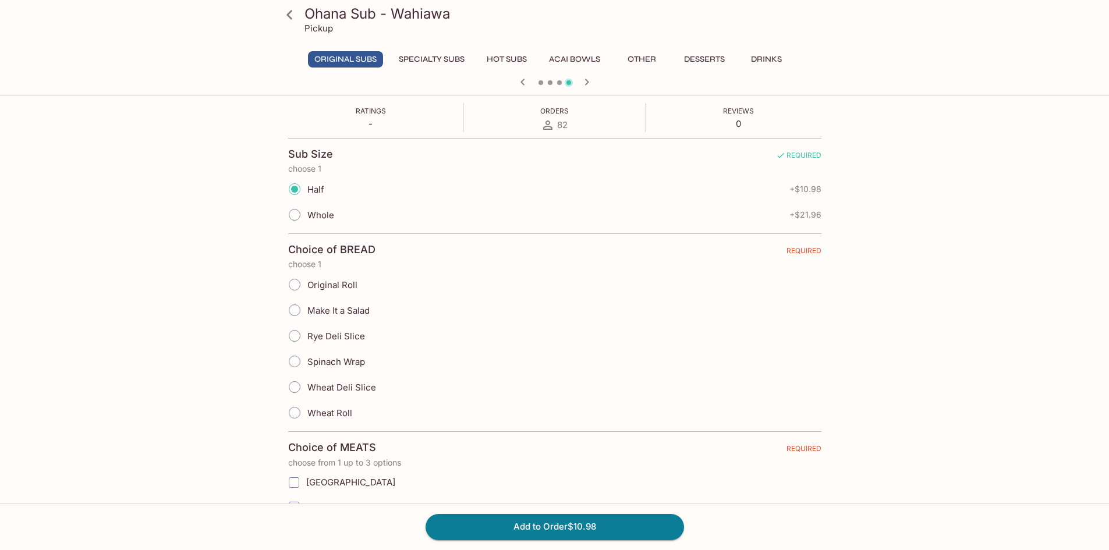
click at [299, 284] on input "Original Roll" at bounding box center [294, 285] width 24 height 24
radio input "true"
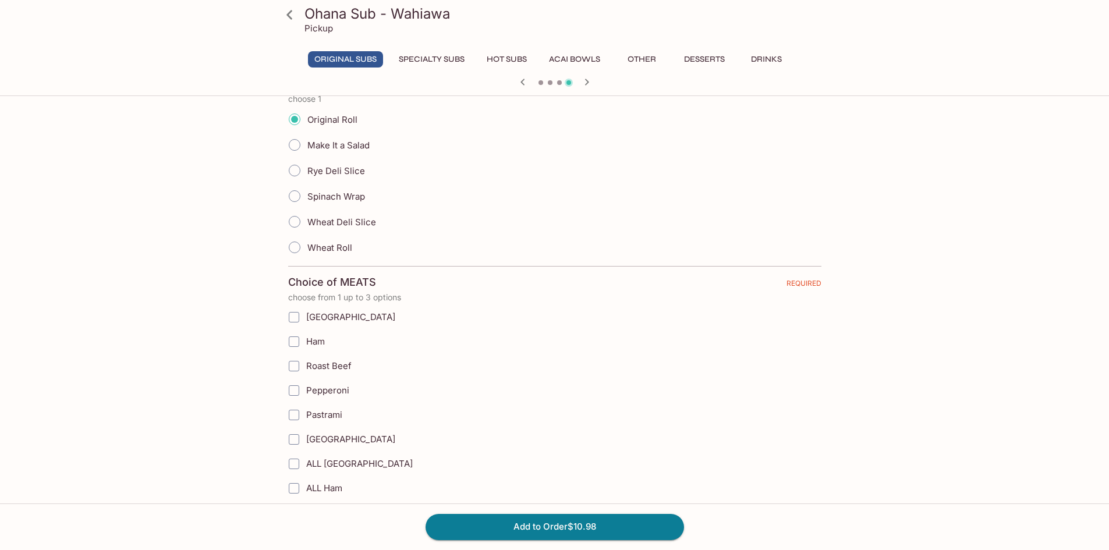
scroll to position [388, 0]
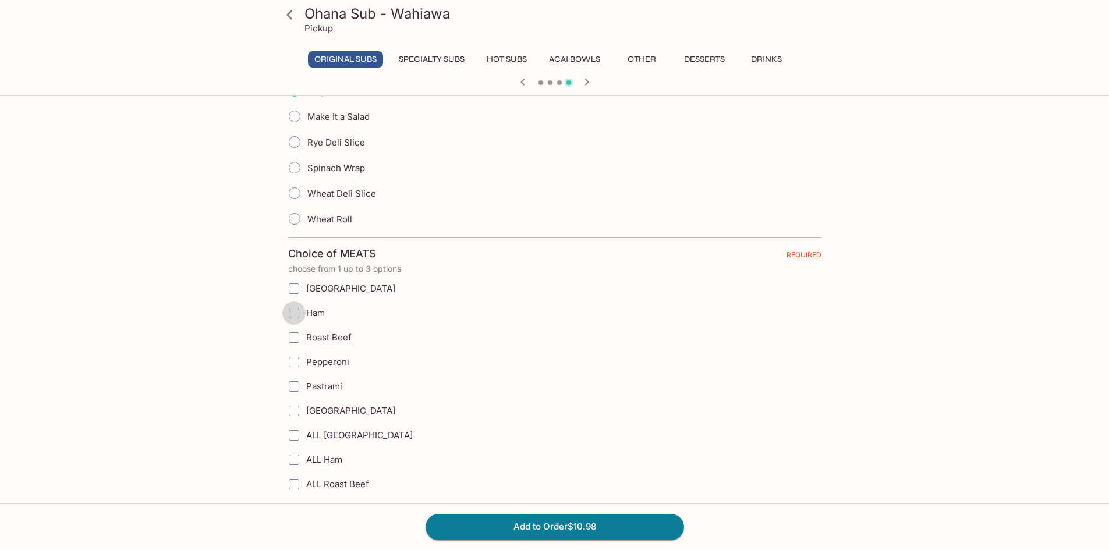
click at [296, 311] on input "Ham" at bounding box center [293, 313] width 23 height 23
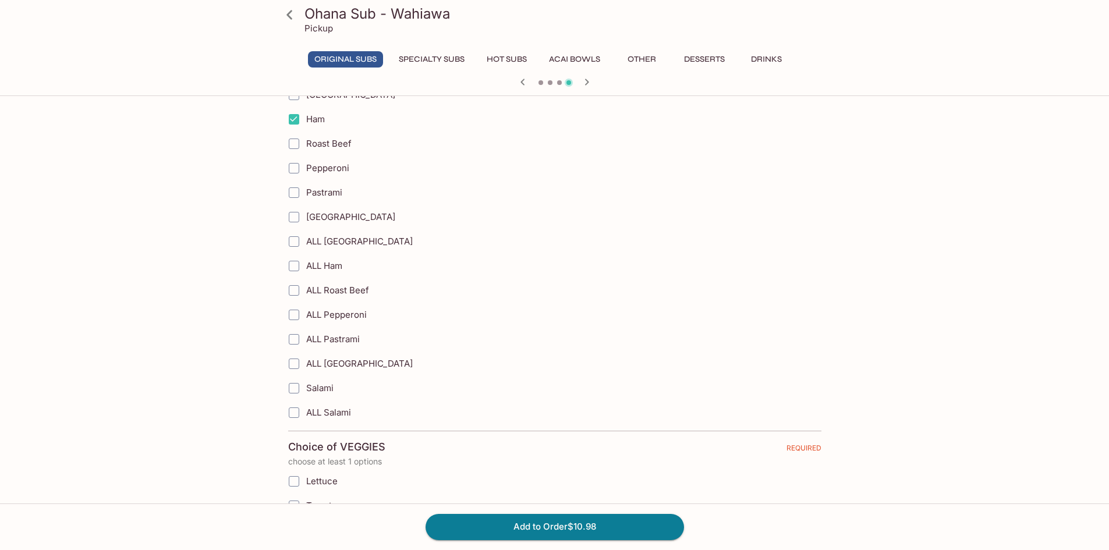
scroll to position [486, 0]
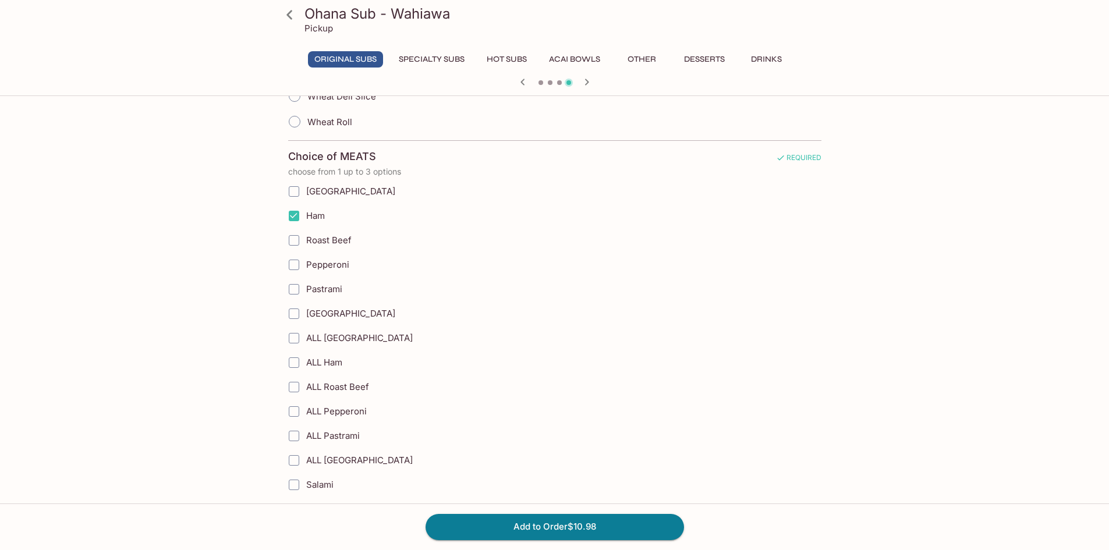
click at [299, 214] on input "Ham" at bounding box center [293, 215] width 23 height 23
checkbox input "false"
drag, startPoint x: 292, startPoint y: 360, endPoint x: 309, endPoint y: 361, distance: 17.5
click at [292, 361] on input "ALL Ham" at bounding box center [293, 362] width 23 height 23
click at [289, 360] on input "ALL Ham" at bounding box center [293, 362] width 23 height 23
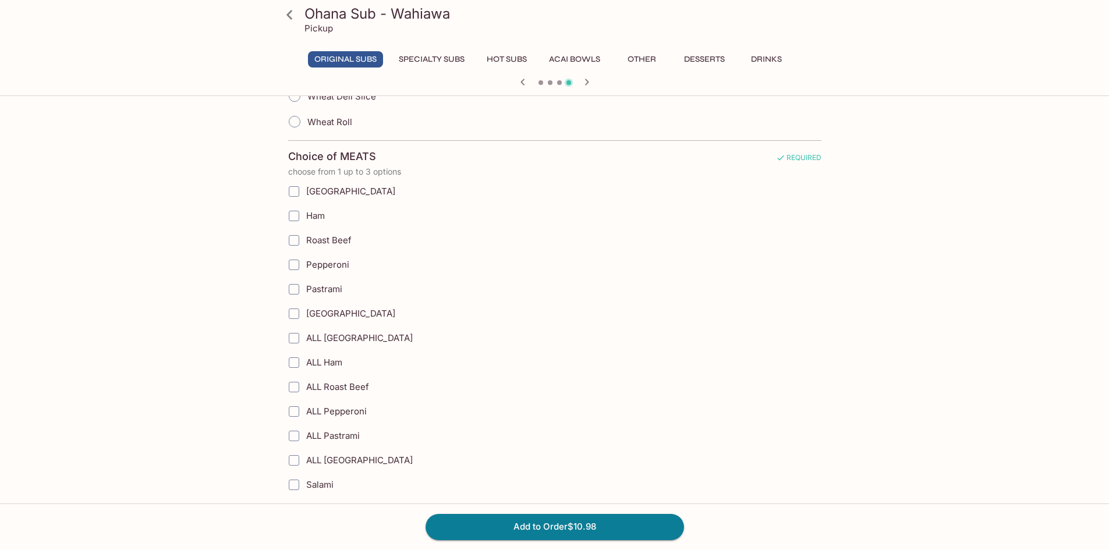
checkbox input "true"
click at [299, 362] on input "ALL Ham" at bounding box center [293, 362] width 23 height 23
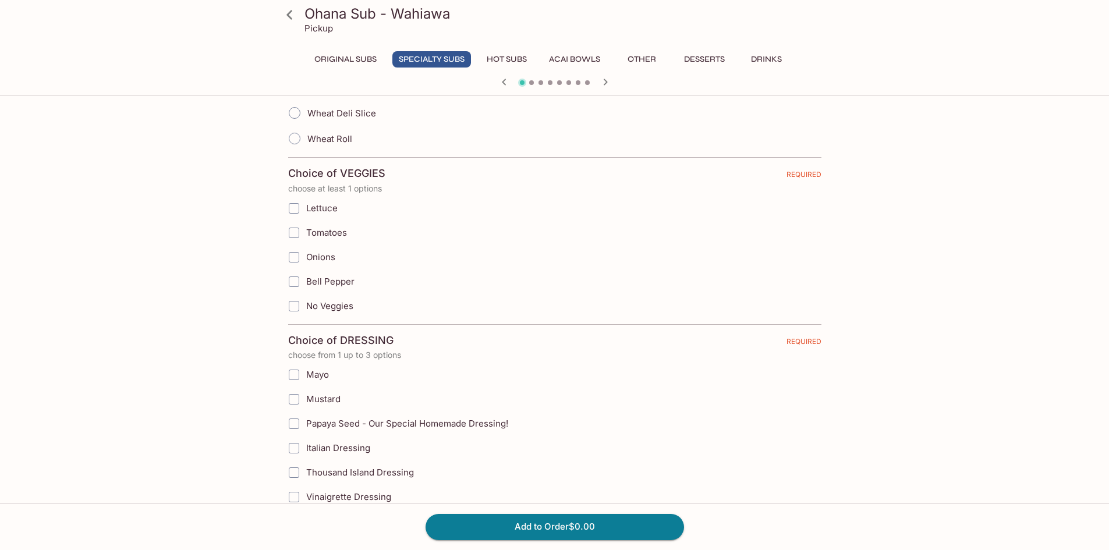
click at [505, 76] on icon "button" at bounding box center [504, 82] width 14 height 14
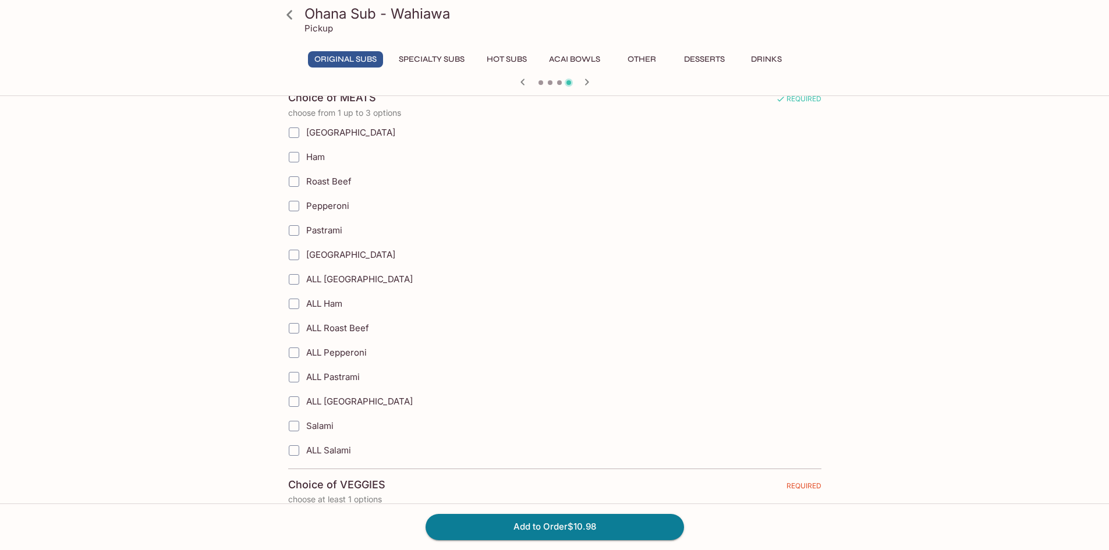
scroll to position [582, 0]
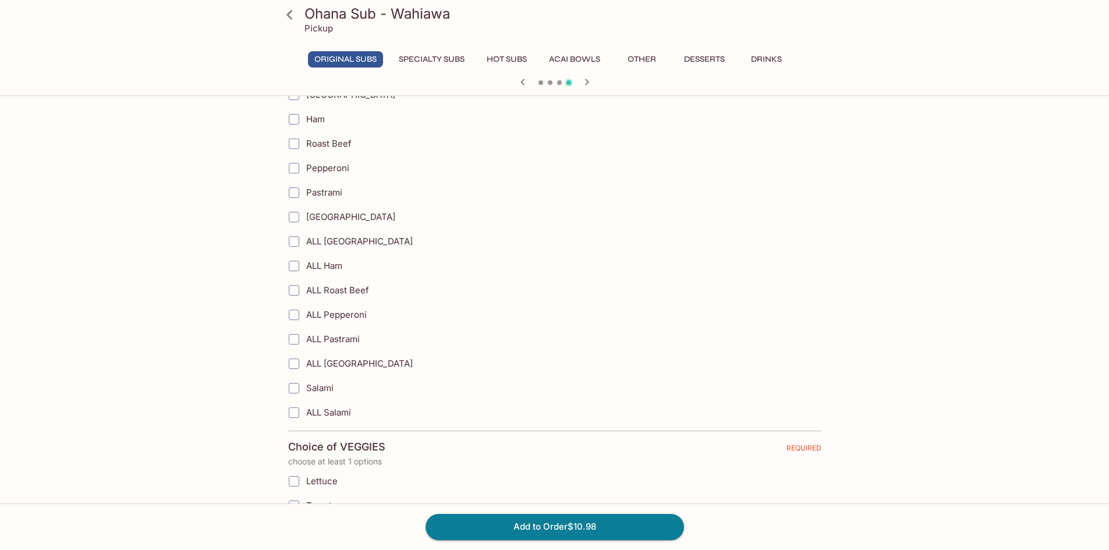
click at [298, 121] on input "Ham" at bounding box center [293, 119] width 23 height 23
checkbox input "true"
click at [296, 266] on input "ALL Ham" at bounding box center [293, 265] width 23 height 23
checkbox input "false"
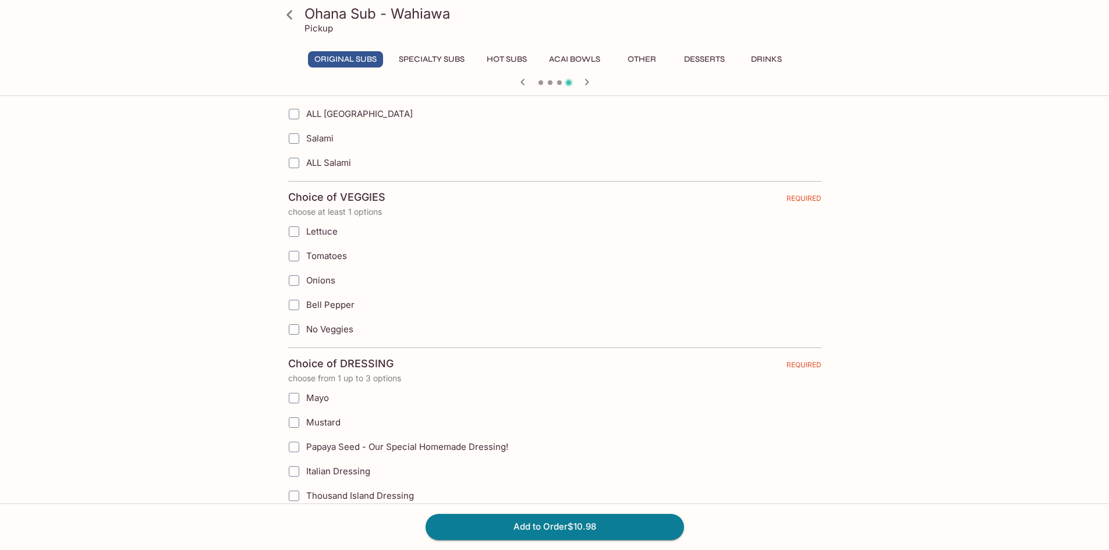
scroll to position [873, 0]
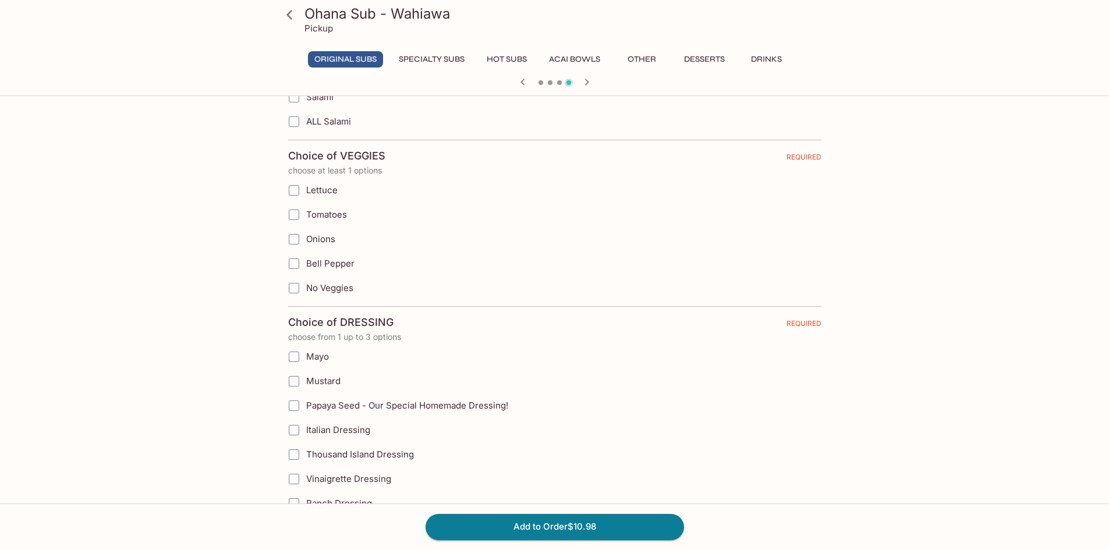
click at [296, 288] on input "No Veggies" at bounding box center [293, 288] width 23 height 23
checkbox input "true"
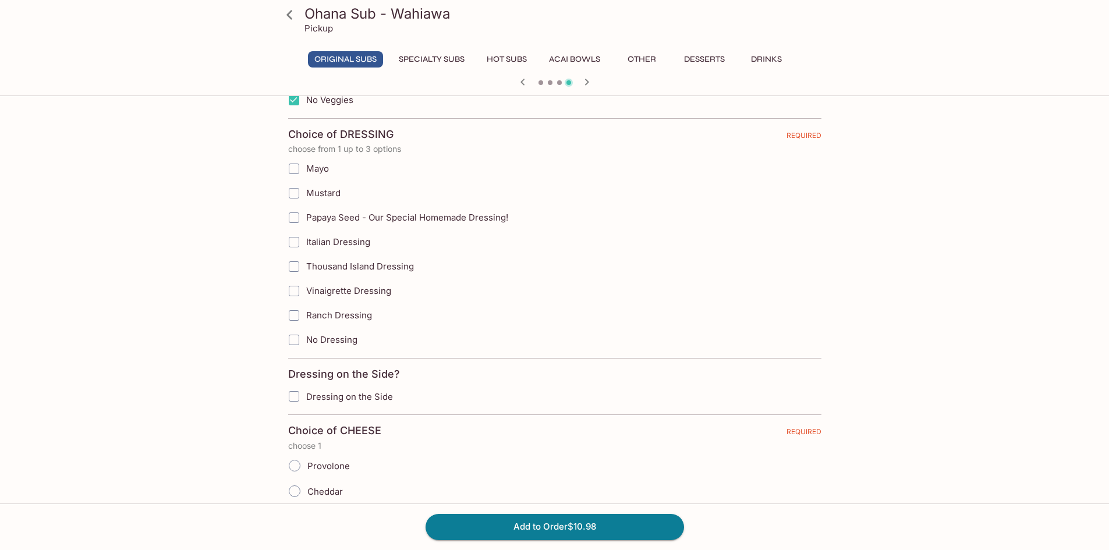
scroll to position [1068, 0]
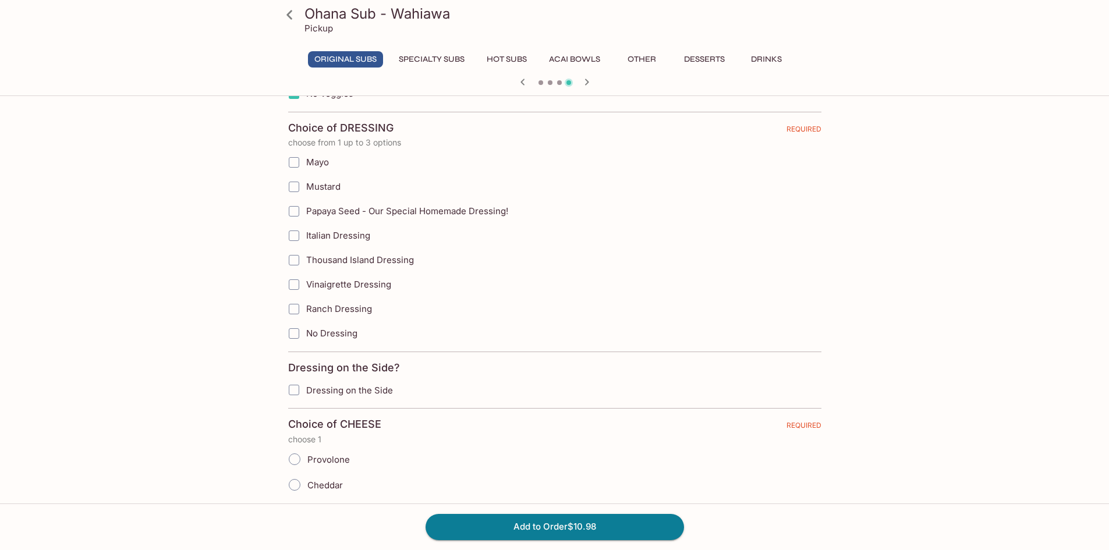
click at [294, 209] on input "Papaya Seed - Our Special Homemade Dressing!" at bounding box center [293, 211] width 23 height 23
checkbox input "true"
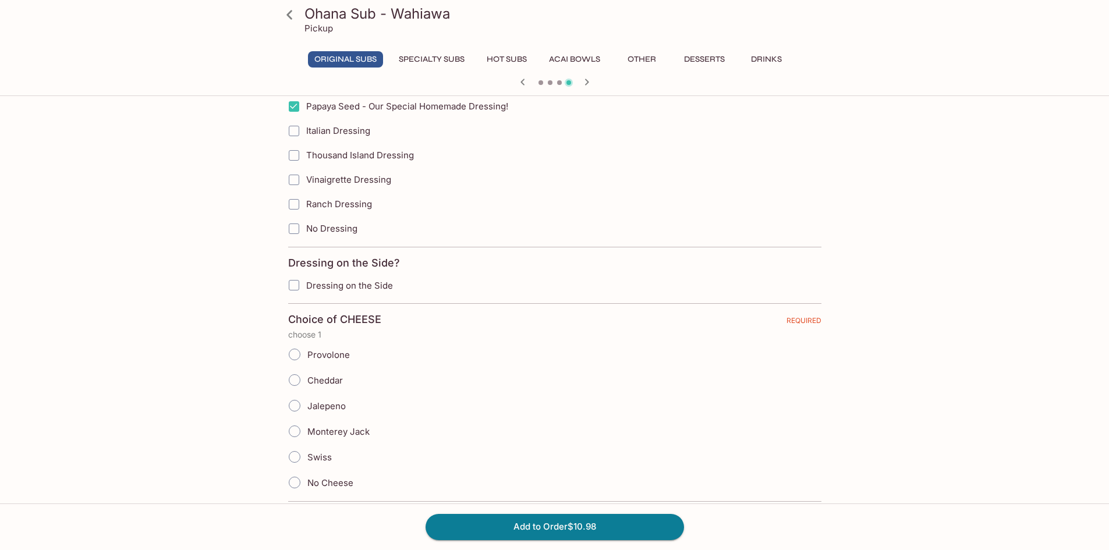
scroll to position [1262, 0]
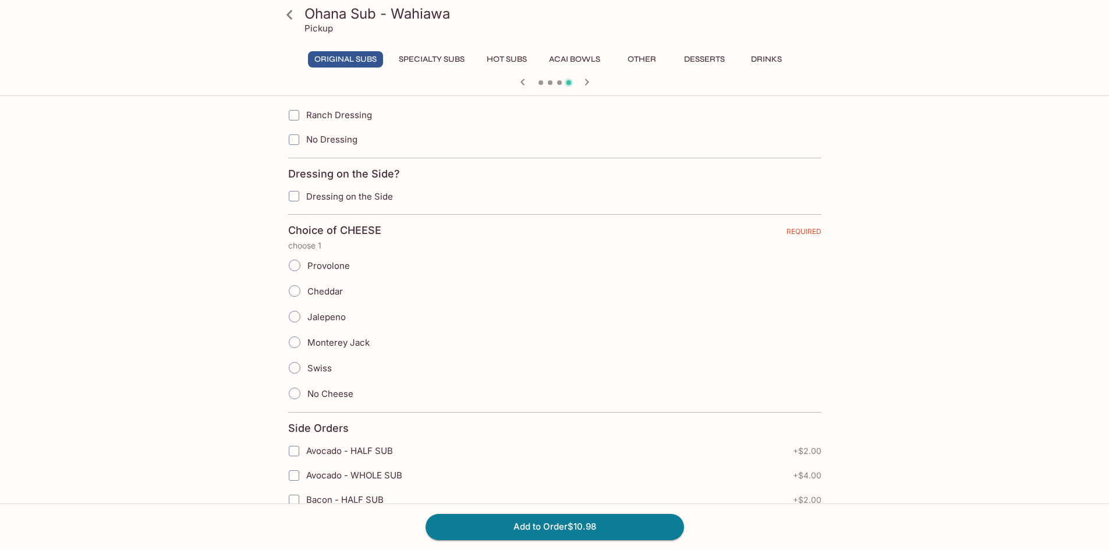
click at [293, 263] on input "Provolone" at bounding box center [294, 265] width 24 height 24
radio input "true"
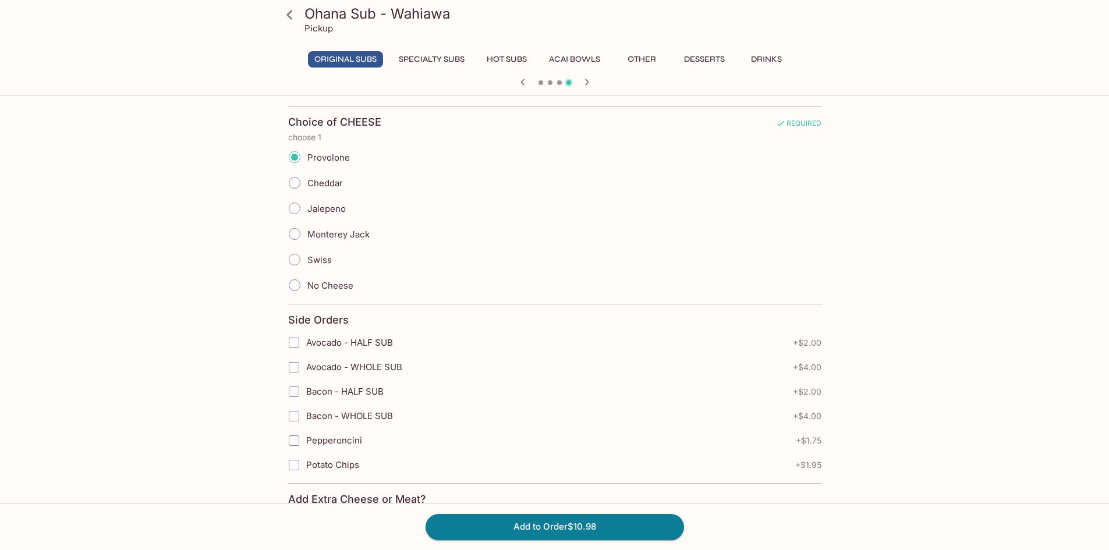
scroll to position [1456, 0]
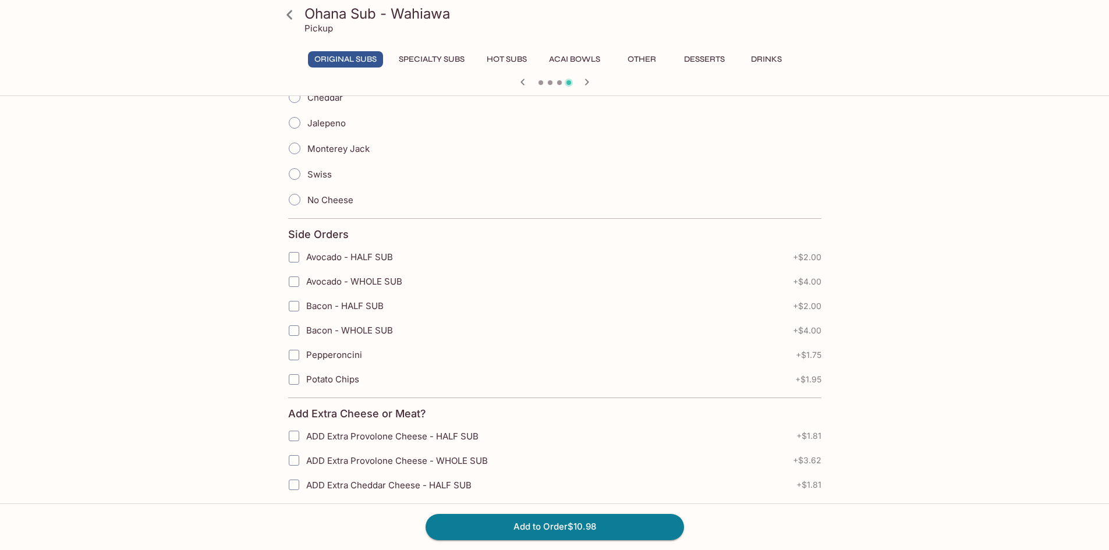
click at [296, 258] on input "Avocado - HALF SUB" at bounding box center [293, 257] width 23 height 23
checkbox input "true"
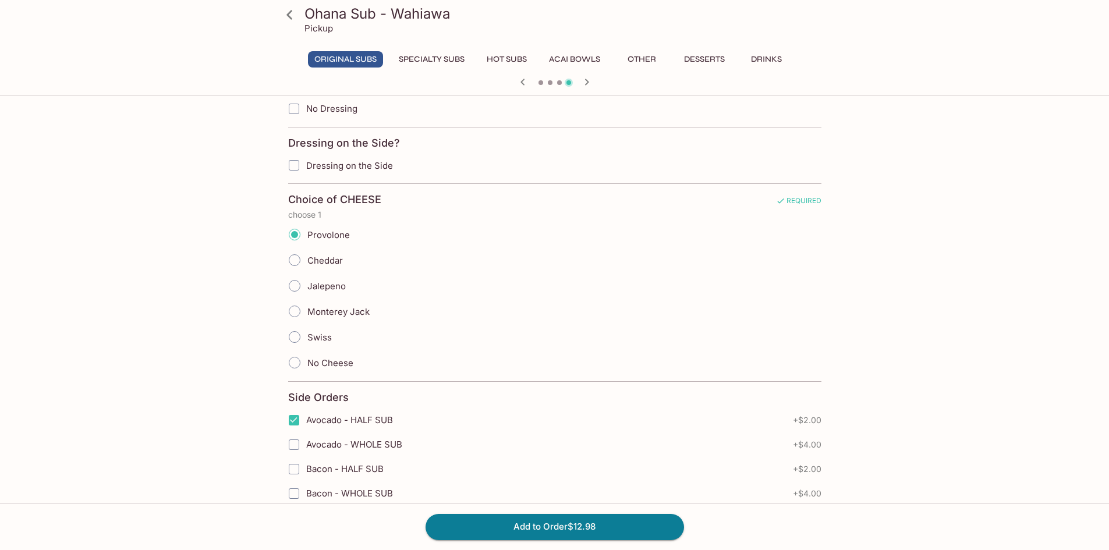
scroll to position [1543, 0]
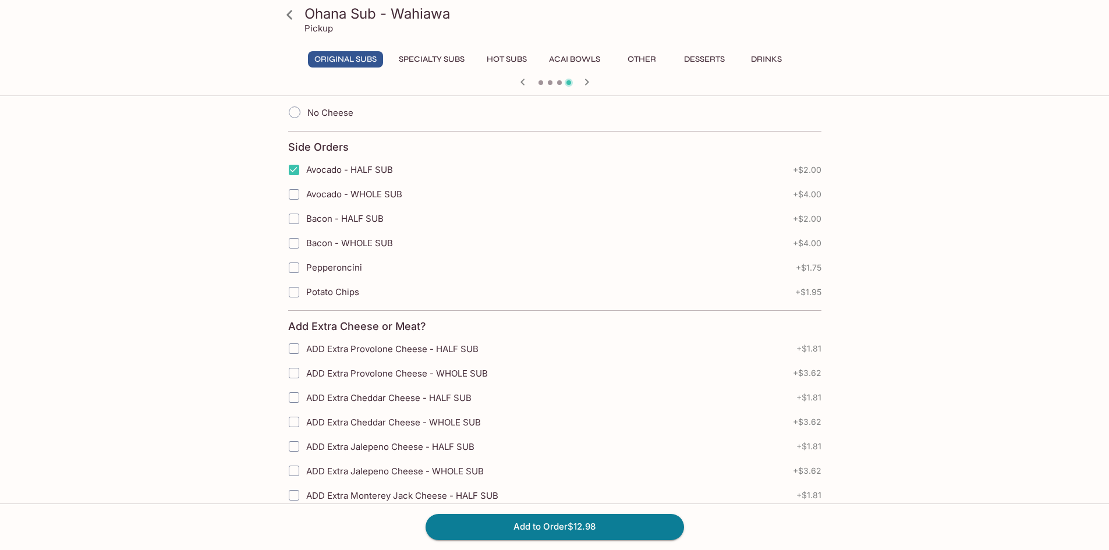
click at [298, 292] on input "Potato Chips" at bounding box center [293, 292] width 23 height 23
checkbox input "true"
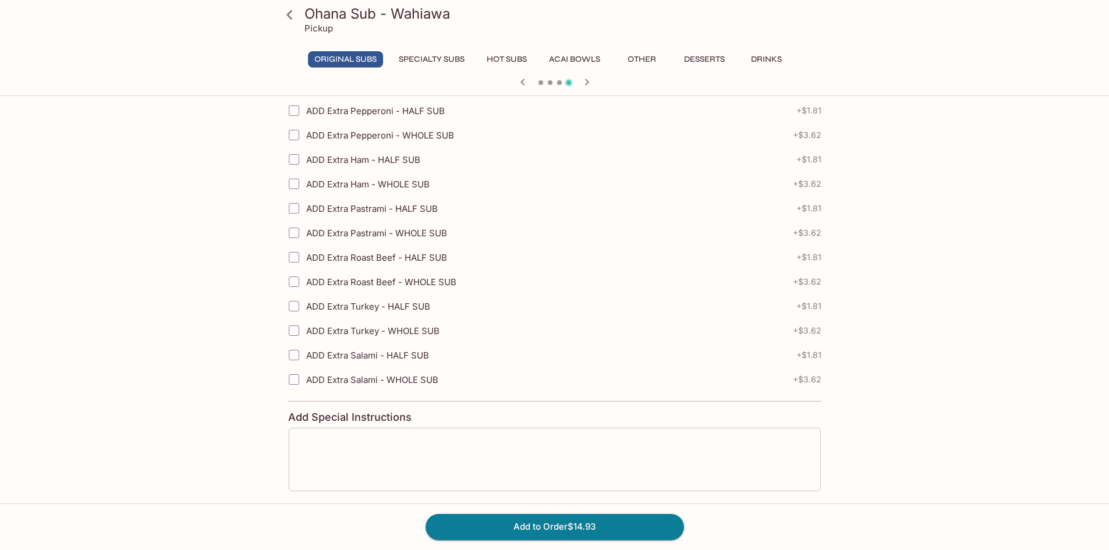
scroll to position [2125, 0]
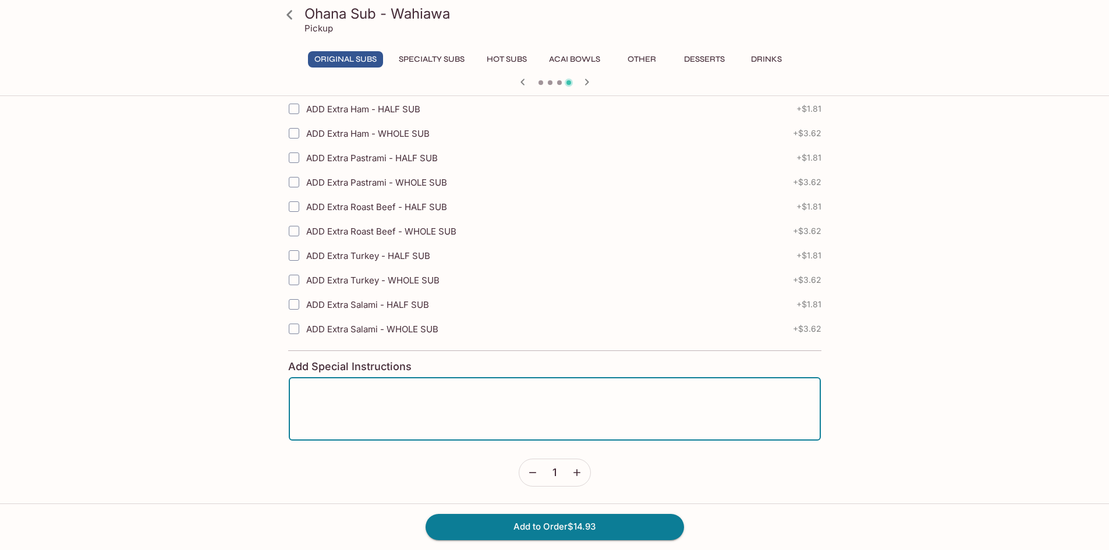
click at [529, 411] on textarea at bounding box center [555, 409] width 516 height 44
type textarea "Chips: 1. Salt and Vinegar. 2. Sea salt"
click at [610, 532] on button "Add to Order $14.93" at bounding box center [555, 527] width 259 height 26
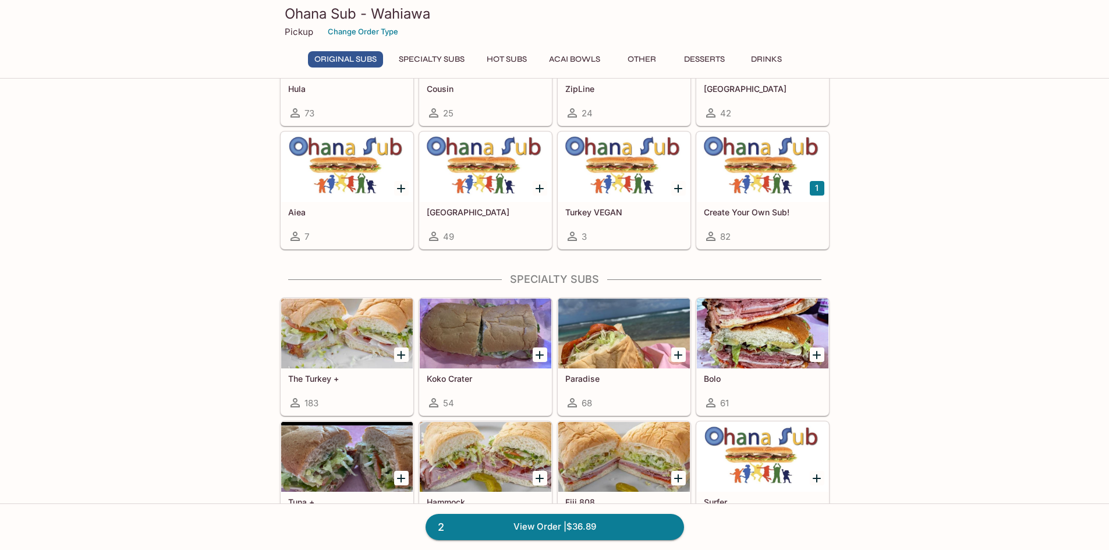
scroll to position [873, 0]
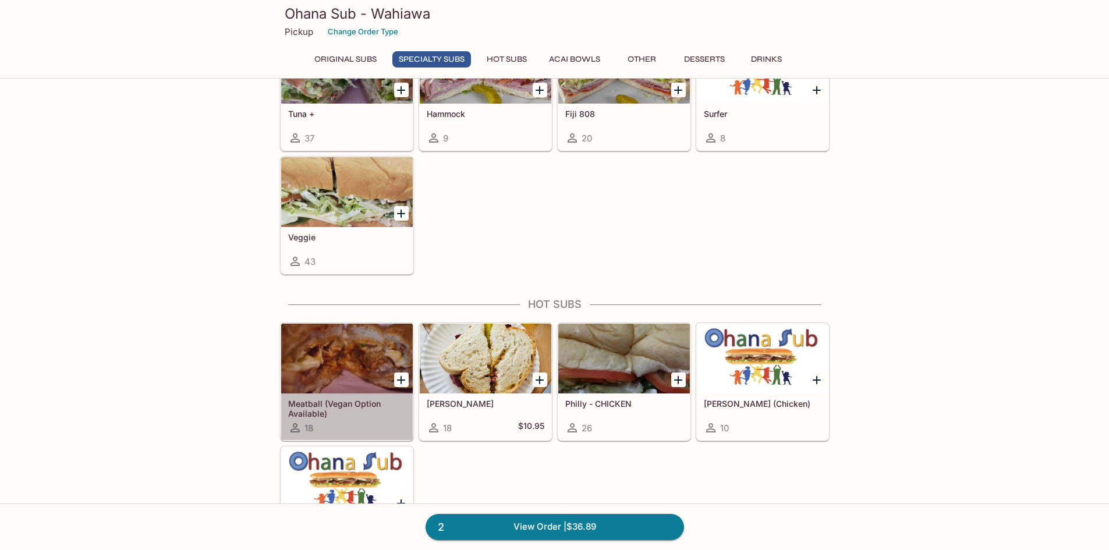
click at [336, 359] on div at bounding box center [347, 359] width 132 height 70
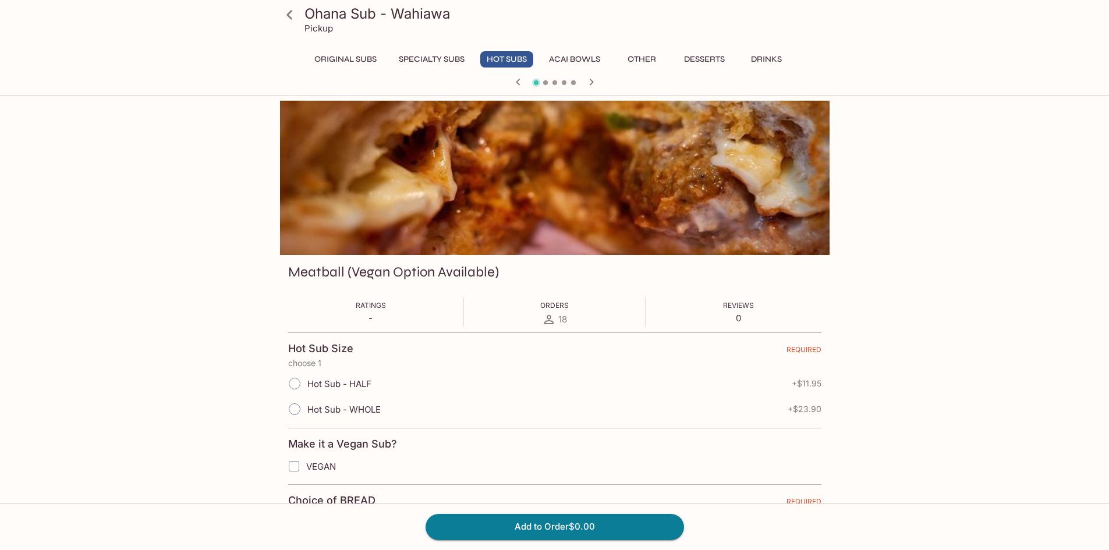
click at [296, 384] on input "Hot Sub - HALF" at bounding box center [294, 383] width 24 height 24
radio input "true"
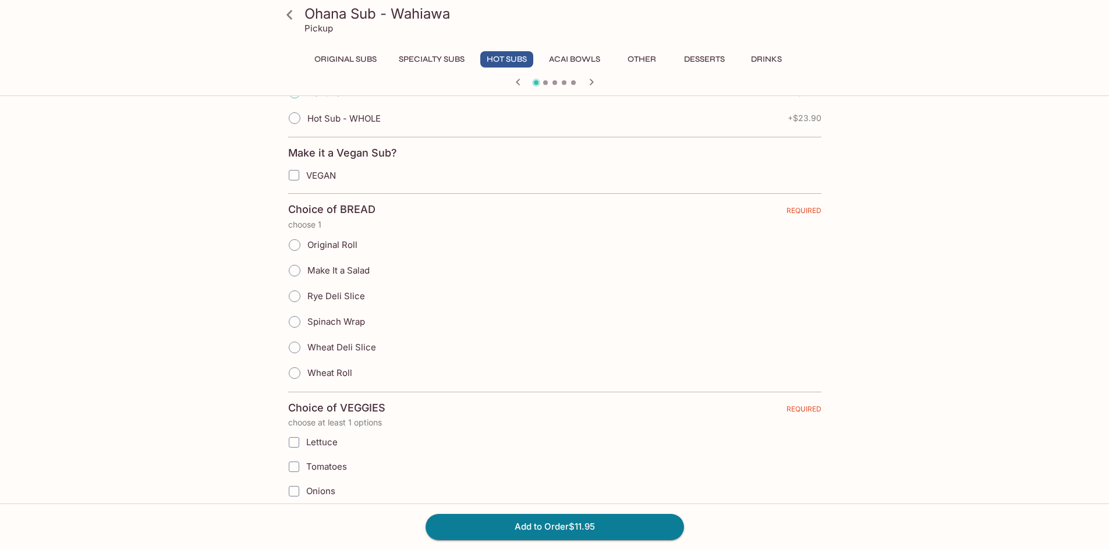
click at [295, 247] on input "Original Roll" at bounding box center [294, 245] width 24 height 24
radio input "true"
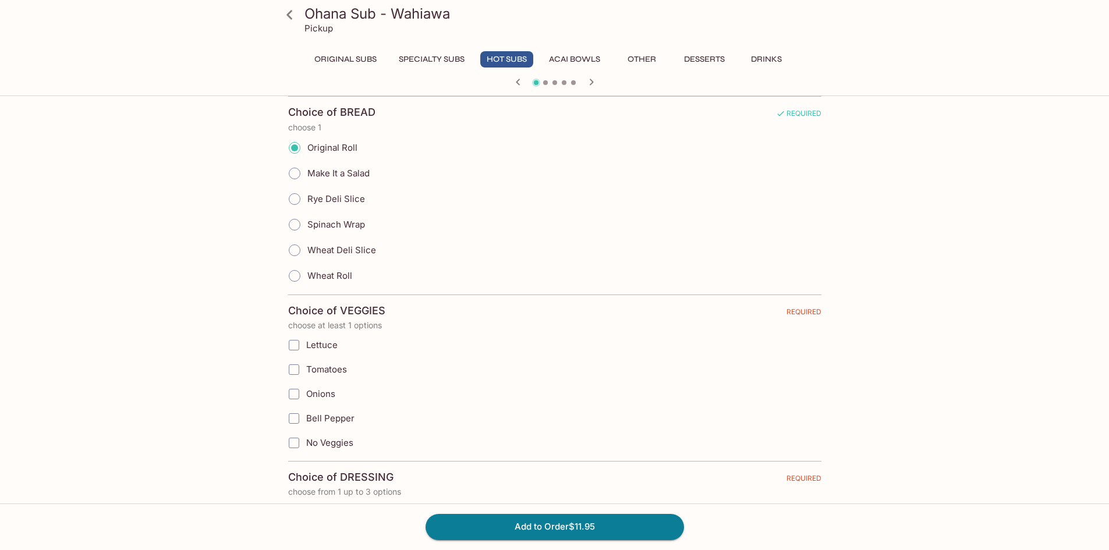
scroll to position [485, 0]
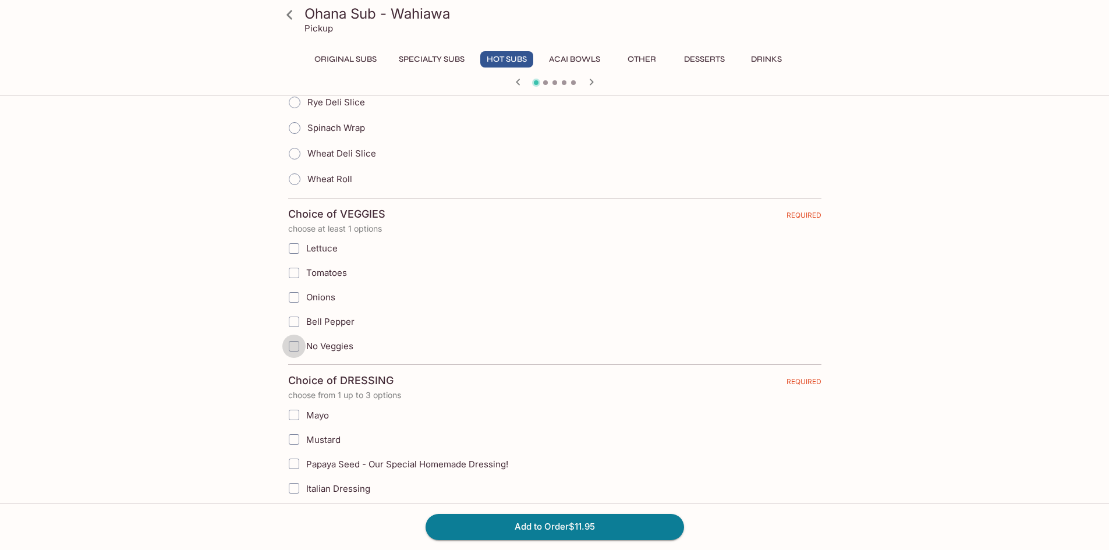
click at [297, 345] on input "No Veggies" at bounding box center [293, 346] width 23 height 23
checkbox input "true"
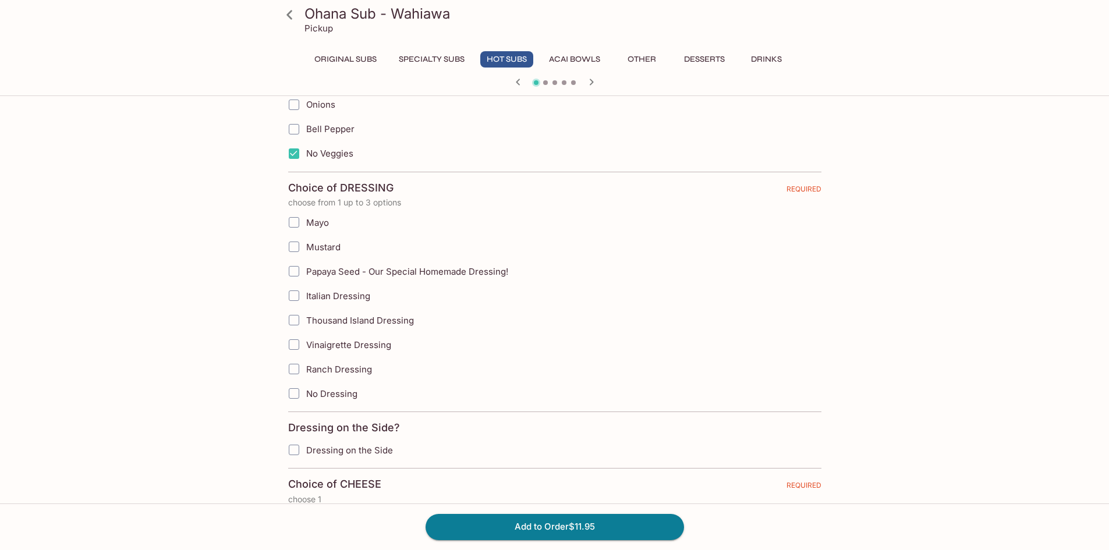
scroll to position [776, 0]
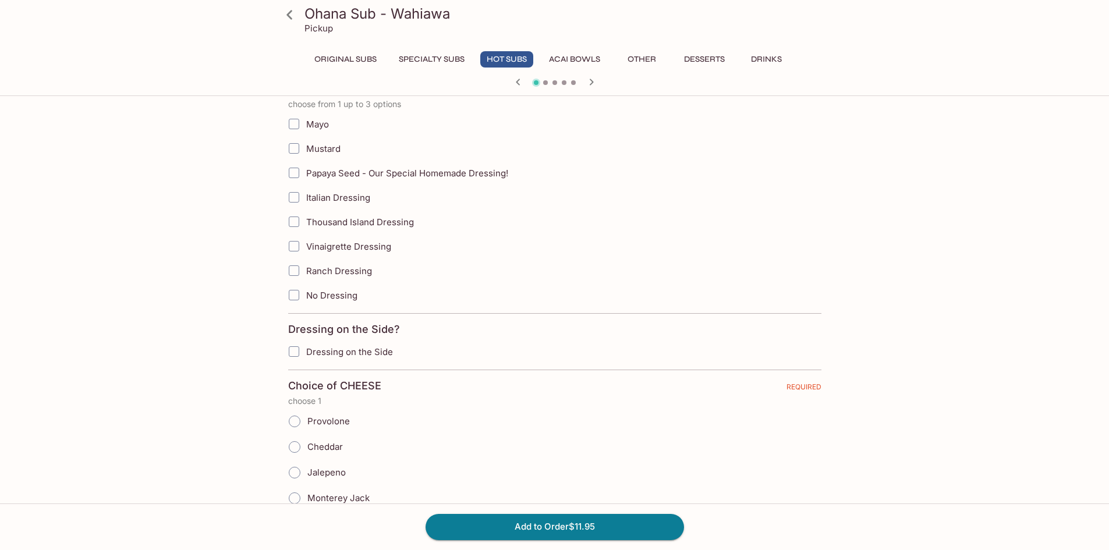
click at [293, 296] on input "No Dressing" at bounding box center [293, 295] width 23 height 23
checkbox input "true"
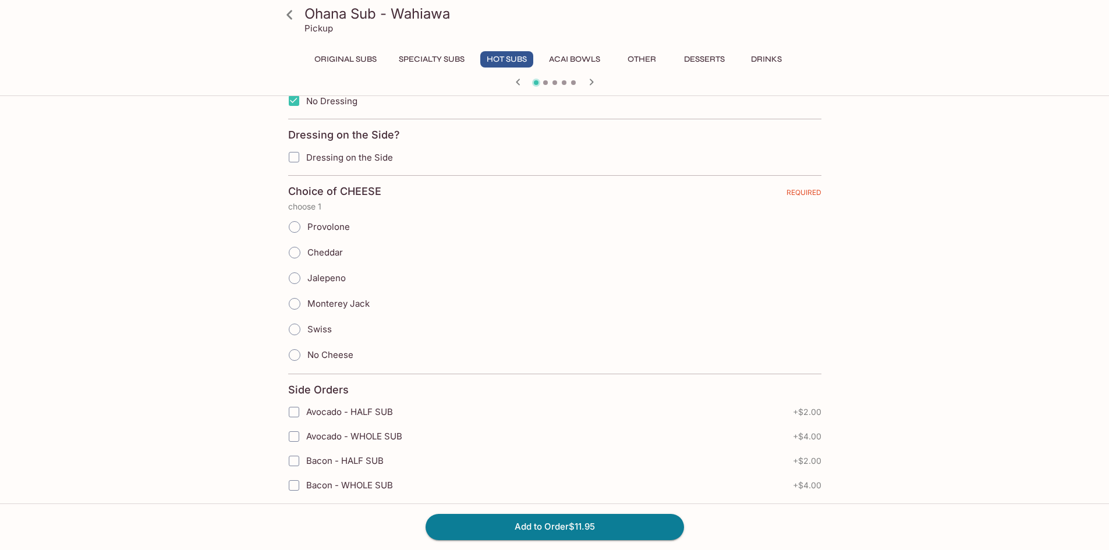
click at [296, 324] on input "Swiss" at bounding box center [294, 329] width 24 height 24
radio input "true"
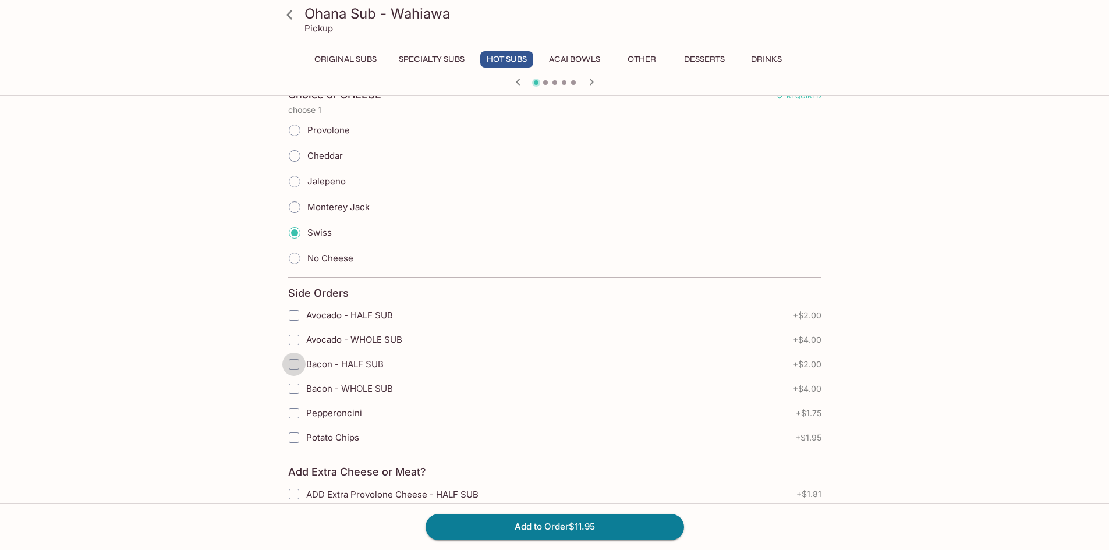
click at [292, 362] on input "Bacon - HALF SUB" at bounding box center [293, 364] width 23 height 23
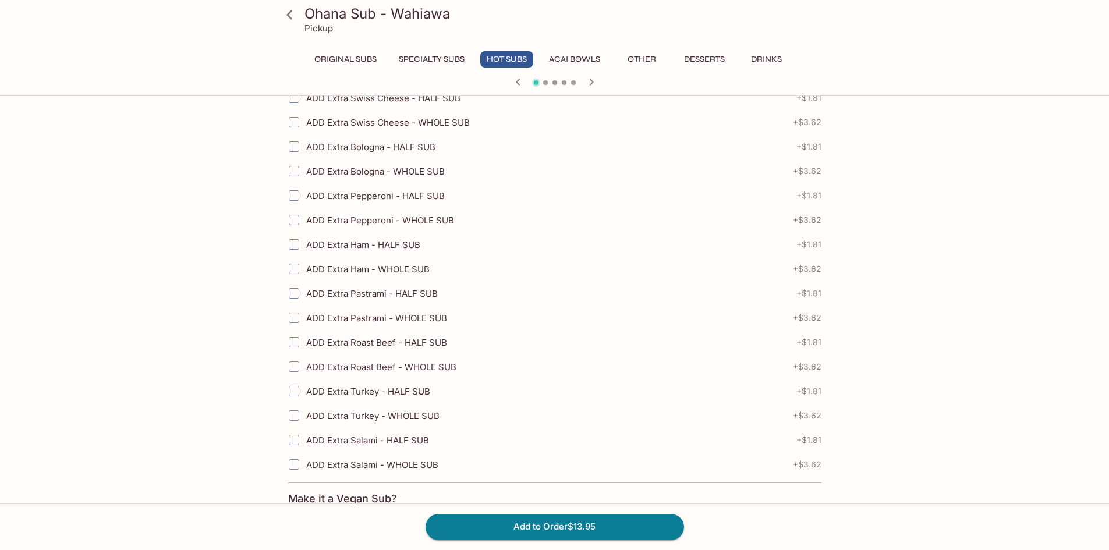
scroll to position [1553, 0]
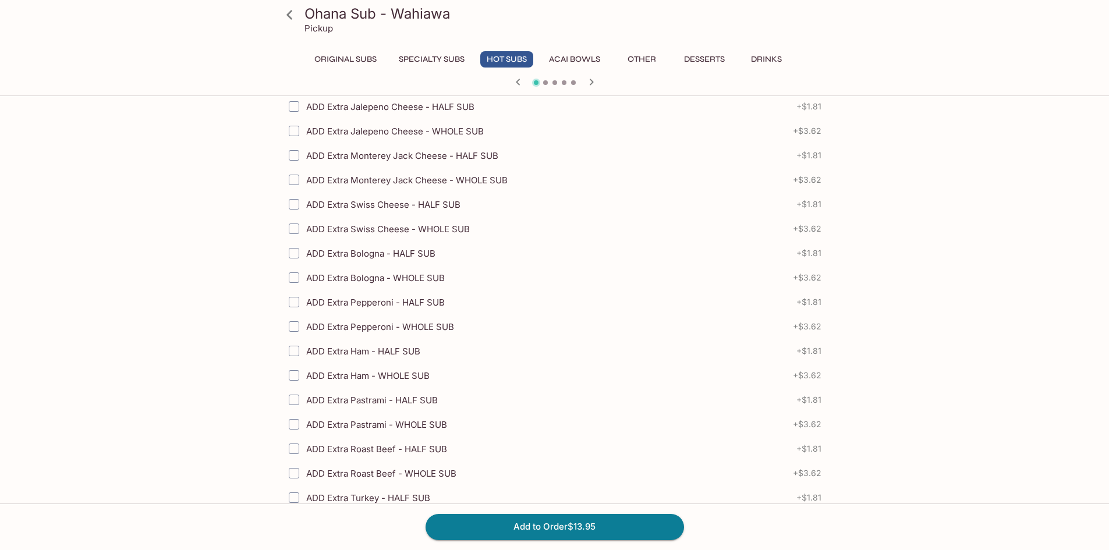
click at [291, 302] on input "ADD Extra Pepperoni - HALF SUB" at bounding box center [293, 302] width 23 height 23
checkbox input "true"
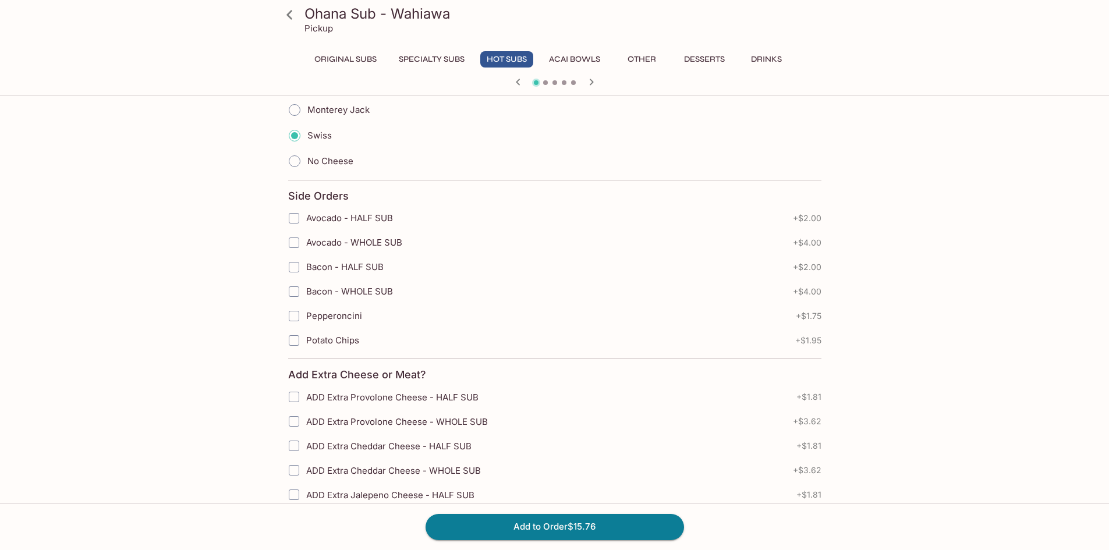
click at [293, 267] on input "Bacon - HALF SUB" at bounding box center [293, 267] width 23 height 23
click at [299, 269] on input "Bacon - HALF SUB" at bounding box center [293, 267] width 23 height 23
click at [292, 268] on input "Bacon - HALF SUB" at bounding box center [293, 267] width 23 height 23
checkbox input "true"
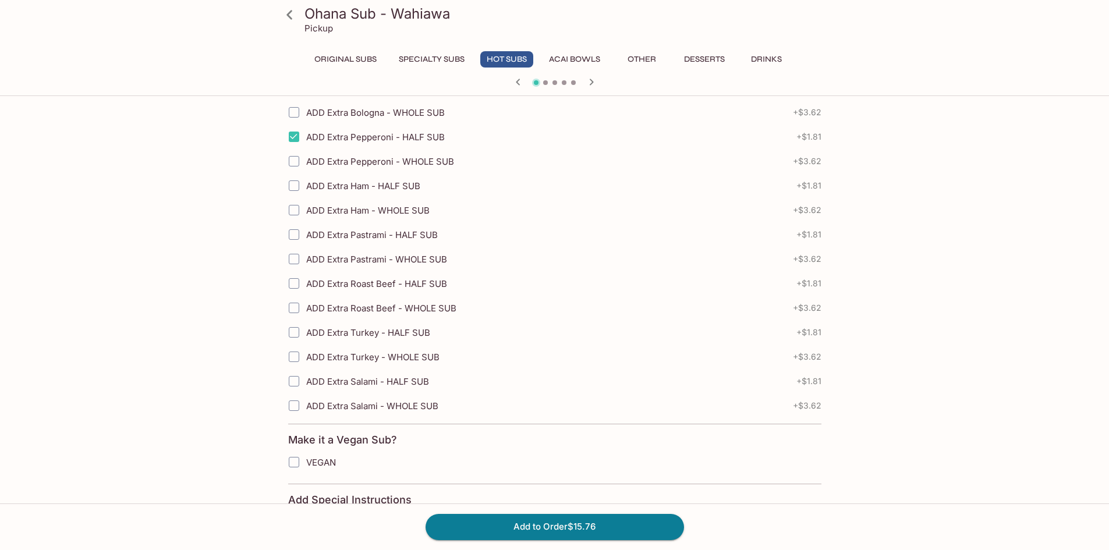
scroll to position [1869, 0]
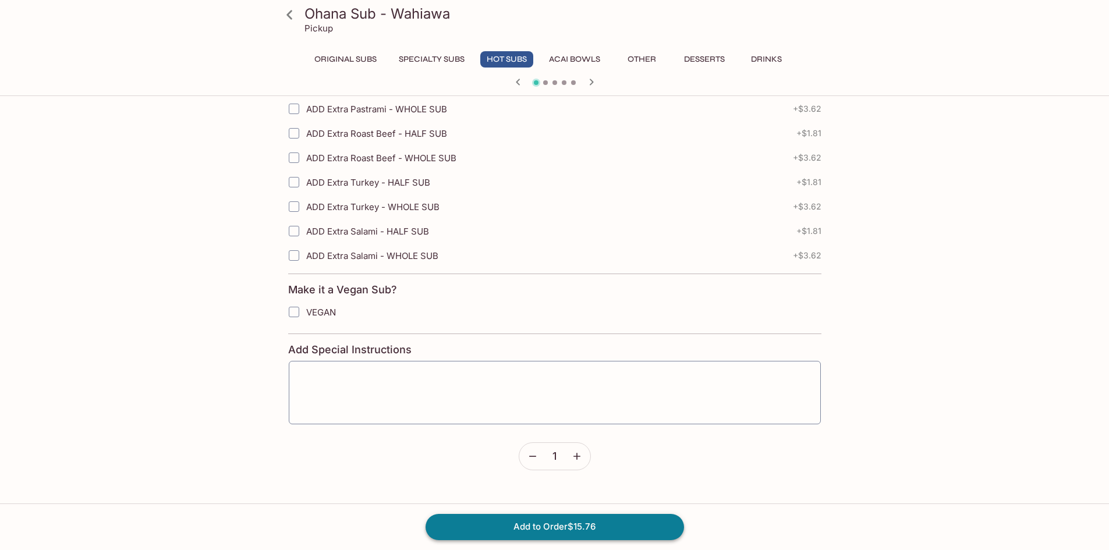
click at [579, 526] on button "Add to Order $15.76" at bounding box center [555, 527] width 259 height 26
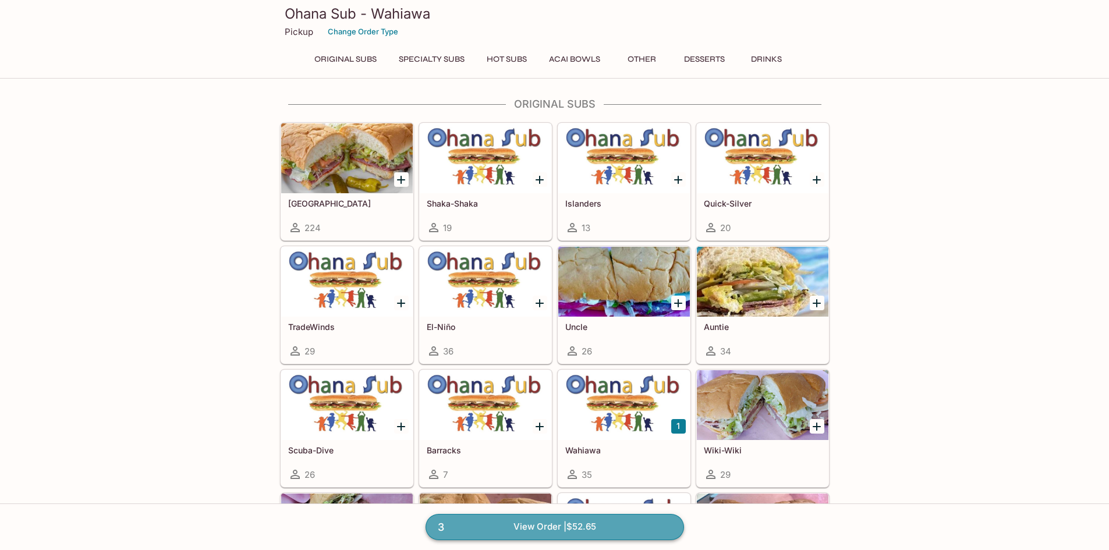
click at [564, 526] on link "3 View Order | $52.65" at bounding box center [555, 527] width 259 height 26
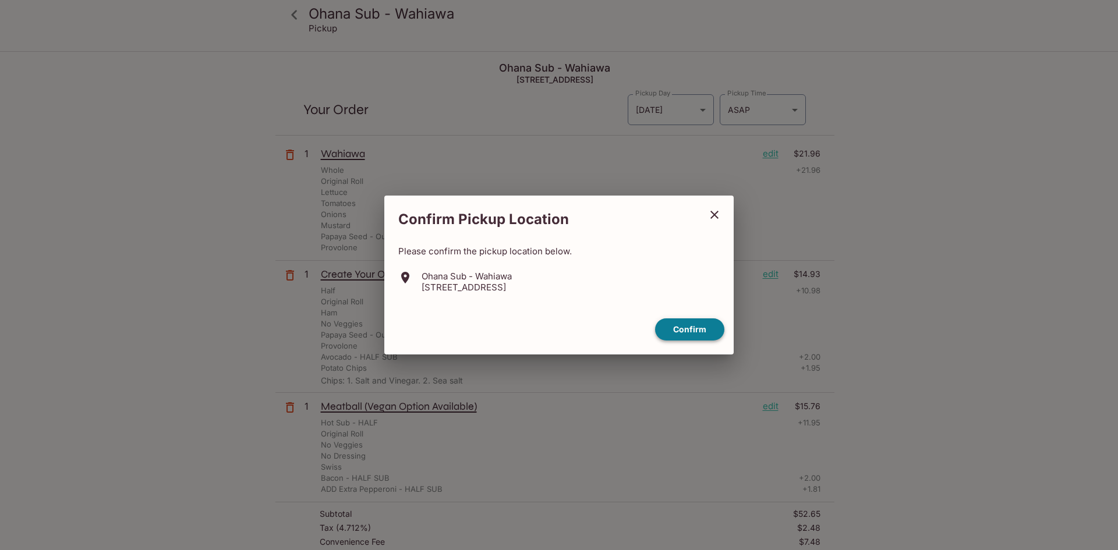
click at [681, 327] on button "Confirm" at bounding box center [689, 330] width 69 height 23
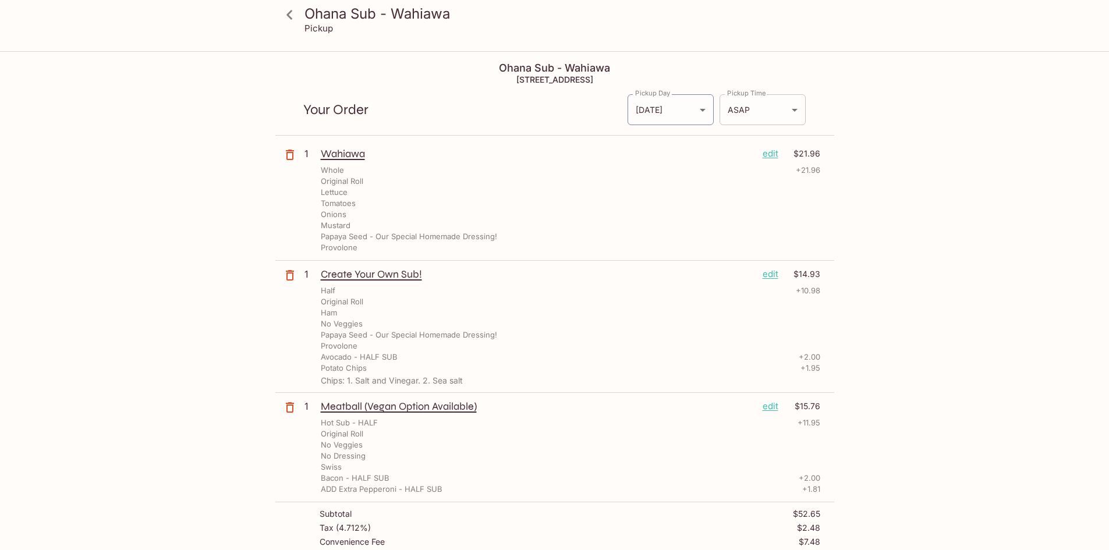
click at [761, 118] on body "Ohana Sub - Wahiawa Pickup Ohana Sub - Wahiawa [STREET_ADDRESS] Your Order Pick…" at bounding box center [554, 327] width 1109 height 550
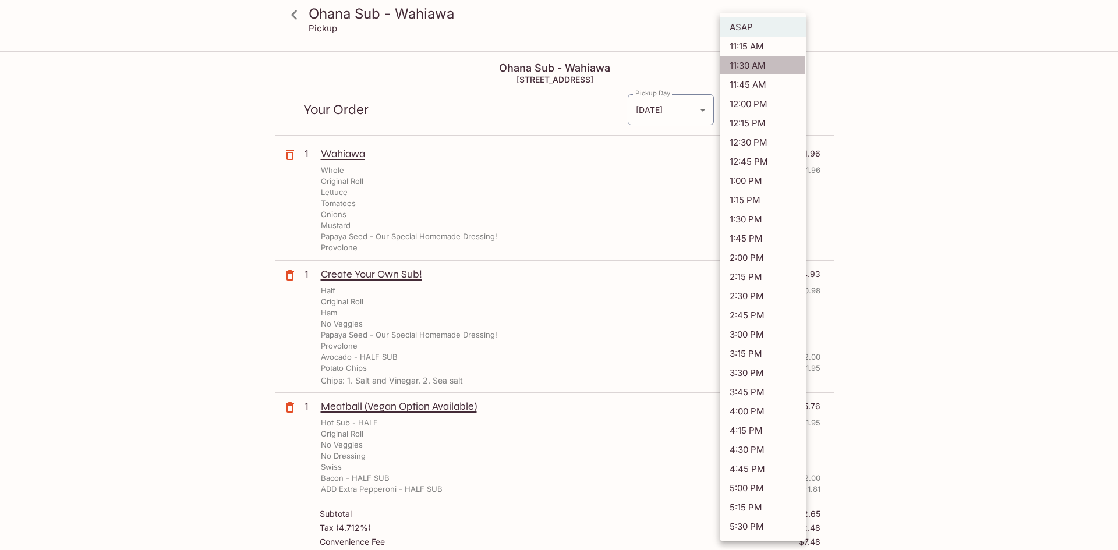
click at [770, 64] on li "11:30 AM" at bounding box center [763, 65] width 86 height 19
type input "[DATE]T21:30:26.000000Z"
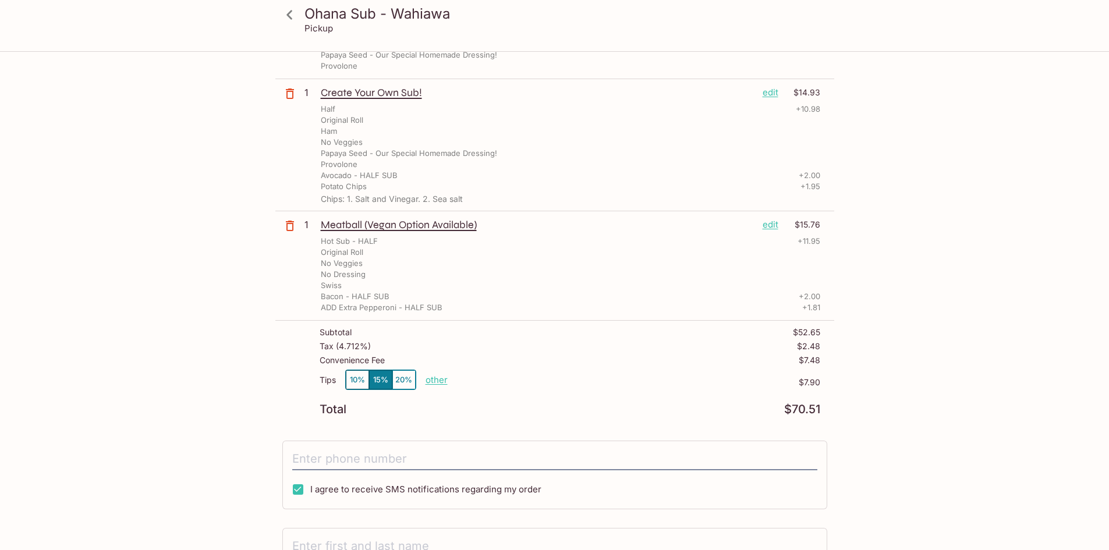
scroll to position [323, 0]
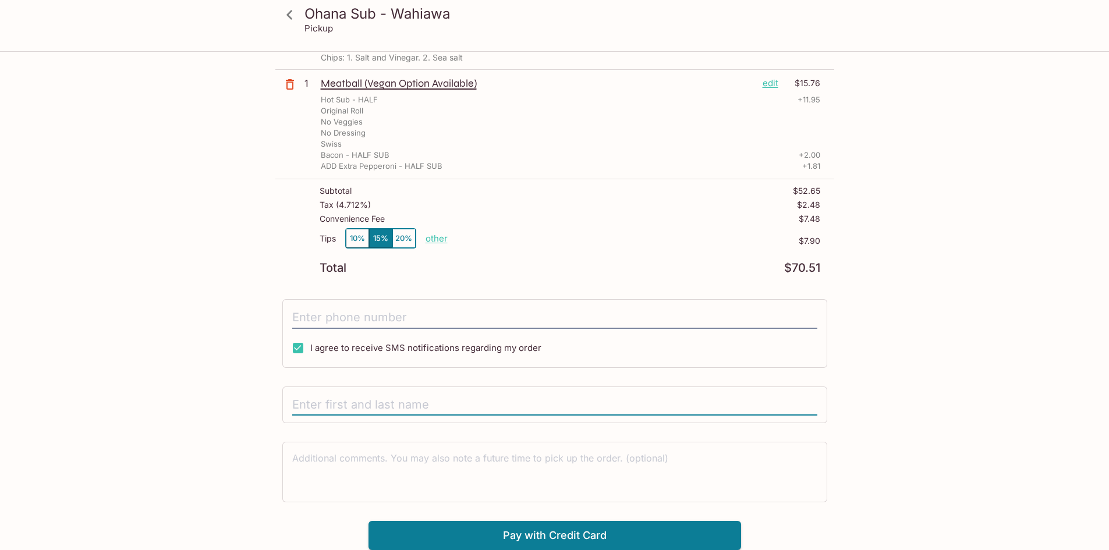
click at [372, 400] on input "text" at bounding box center [554, 405] width 525 height 22
type input "[PERSON_NAME]"
click at [351, 238] on button "10%" at bounding box center [357, 238] width 23 height 19
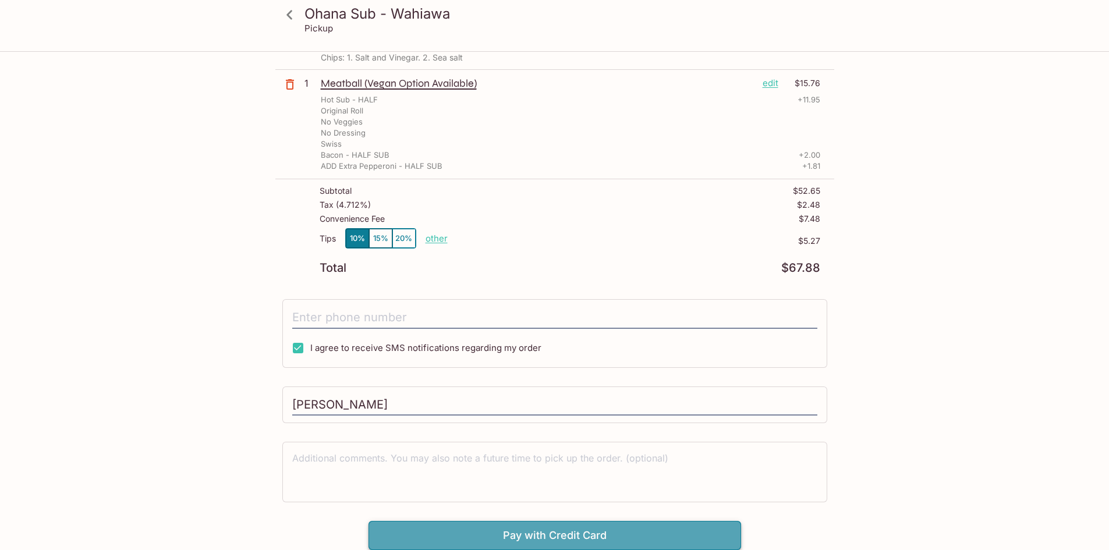
click at [544, 543] on button "Pay with Credit Card" at bounding box center [555, 535] width 373 height 29
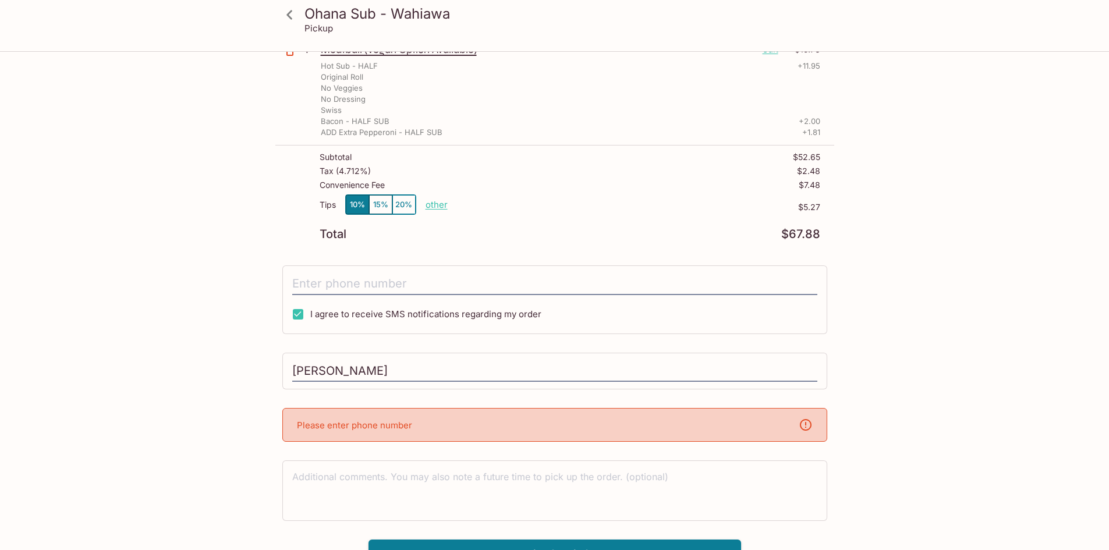
scroll to position [376, 0]
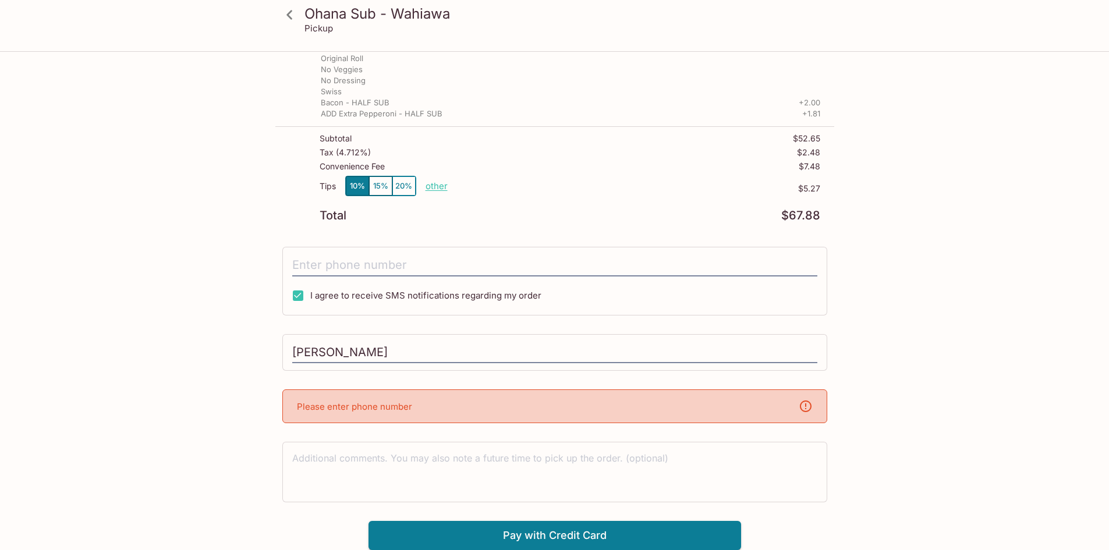
click at [481, 409] on div "Please enter phone number" at bounding box center [554, 407] width 545 height 34
click at [366, 261] on input "tel" at bounding box center [554, 265] width 525 height 22
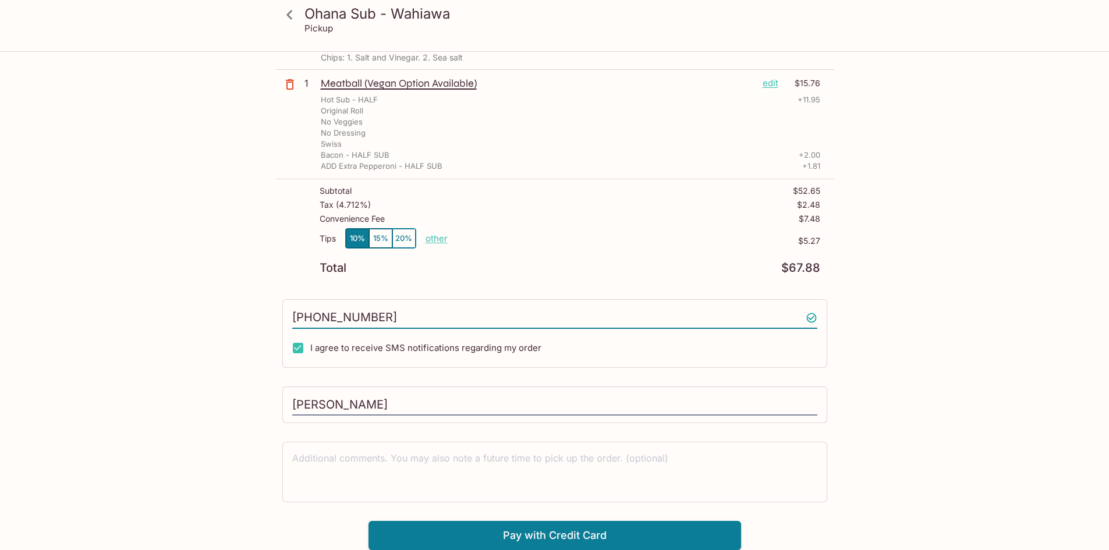
scroll to position [323, 0]
type input "[PHONE_NUMBER]"
click at [254, 355] on div "Ohana Sub - Wahiawa Pickup Ohana Sub - Wahiawa [STREET_ADDRESS] Your Order Pick…" at bounding box center [554, 139] width 745 height 821
click at [579, 533] on button "Pay with Credit Card" at bounding box center [555, 535] width 373 height 29
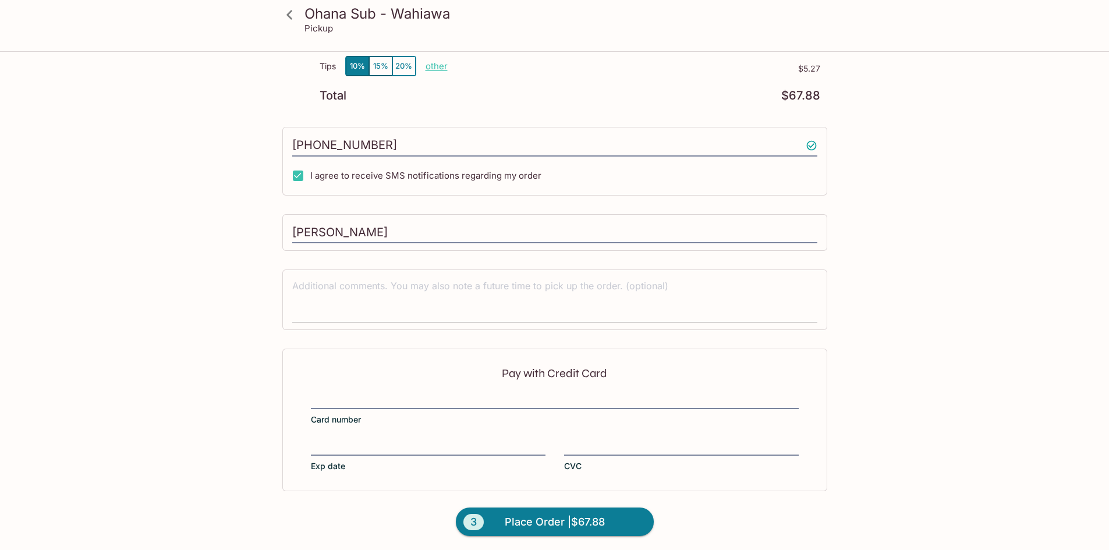
scroll to position [498, 0]
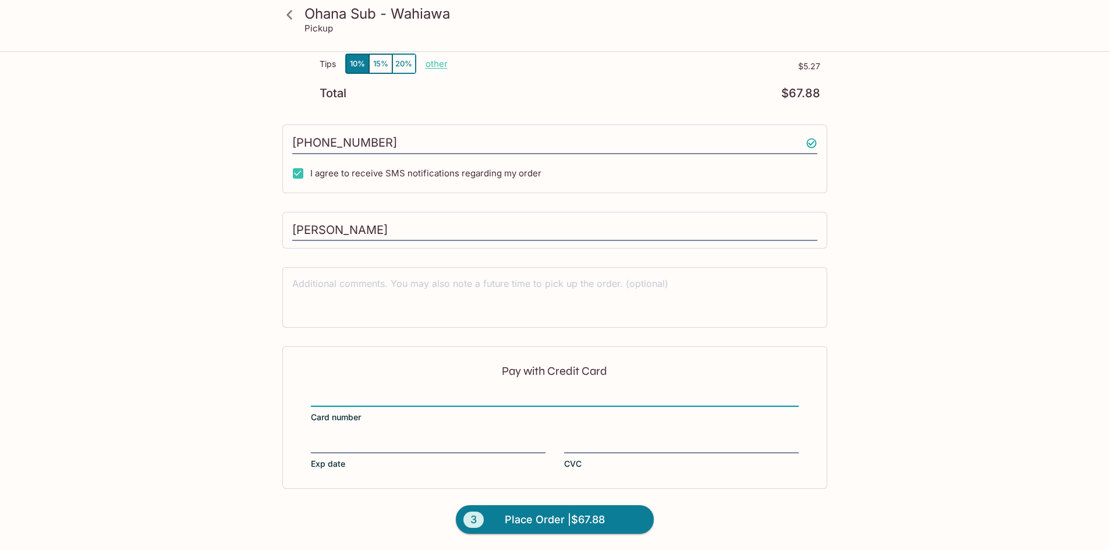
click at [377, 458] on label "Exp date" at bounding box center [428, 453] width 235 height 33
click at [377, 438] on input "Exp date" at bounding box center [428, 438] width 235 height 1
click at [582, 519] on span "Place Order | $67.88" at bounding box center [555, 520] width 100 height 19
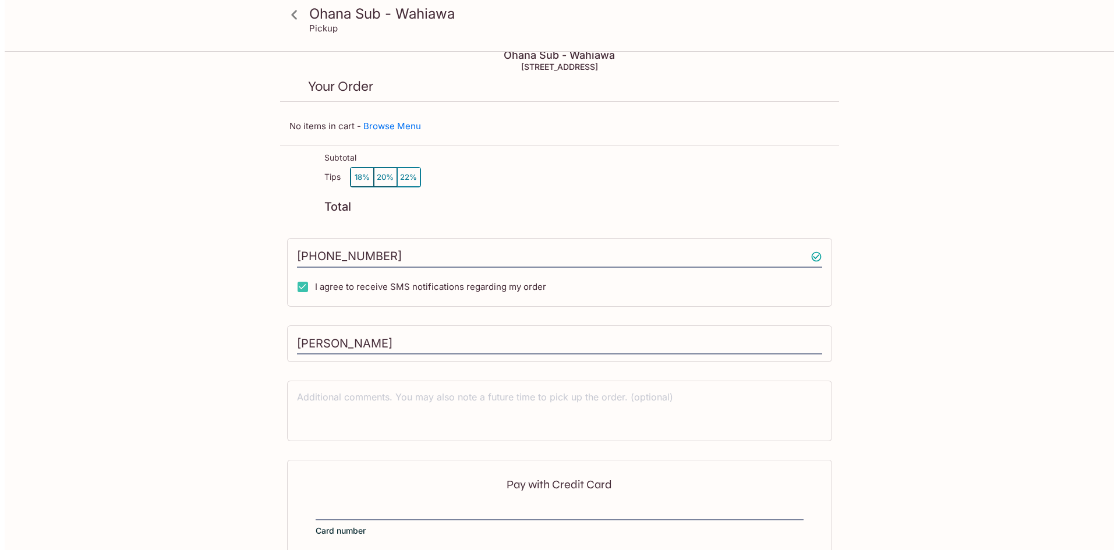
scroll to position [0, 0]
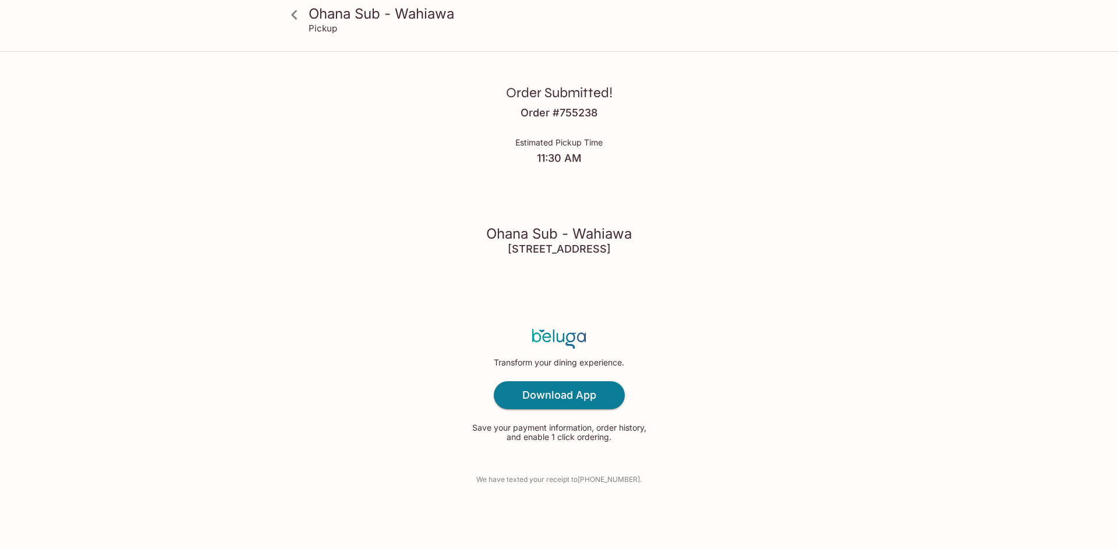
drag, startPoint x: 449, startPoint y: 252, endPoint x: 769, endPoint y: 246, distance: 320.3
click at [769, 246] on div "Order Submitted! Order # 755238 Estimated Pickup Time 11:30 AM Ohana Sub - Wahi…" at bounding box center [558, 275] width 745 height 550
copy h4 "[STREET_ADDRESS]"
